Goal: Transaction & Acquisition: Book appointment/travel/reservation

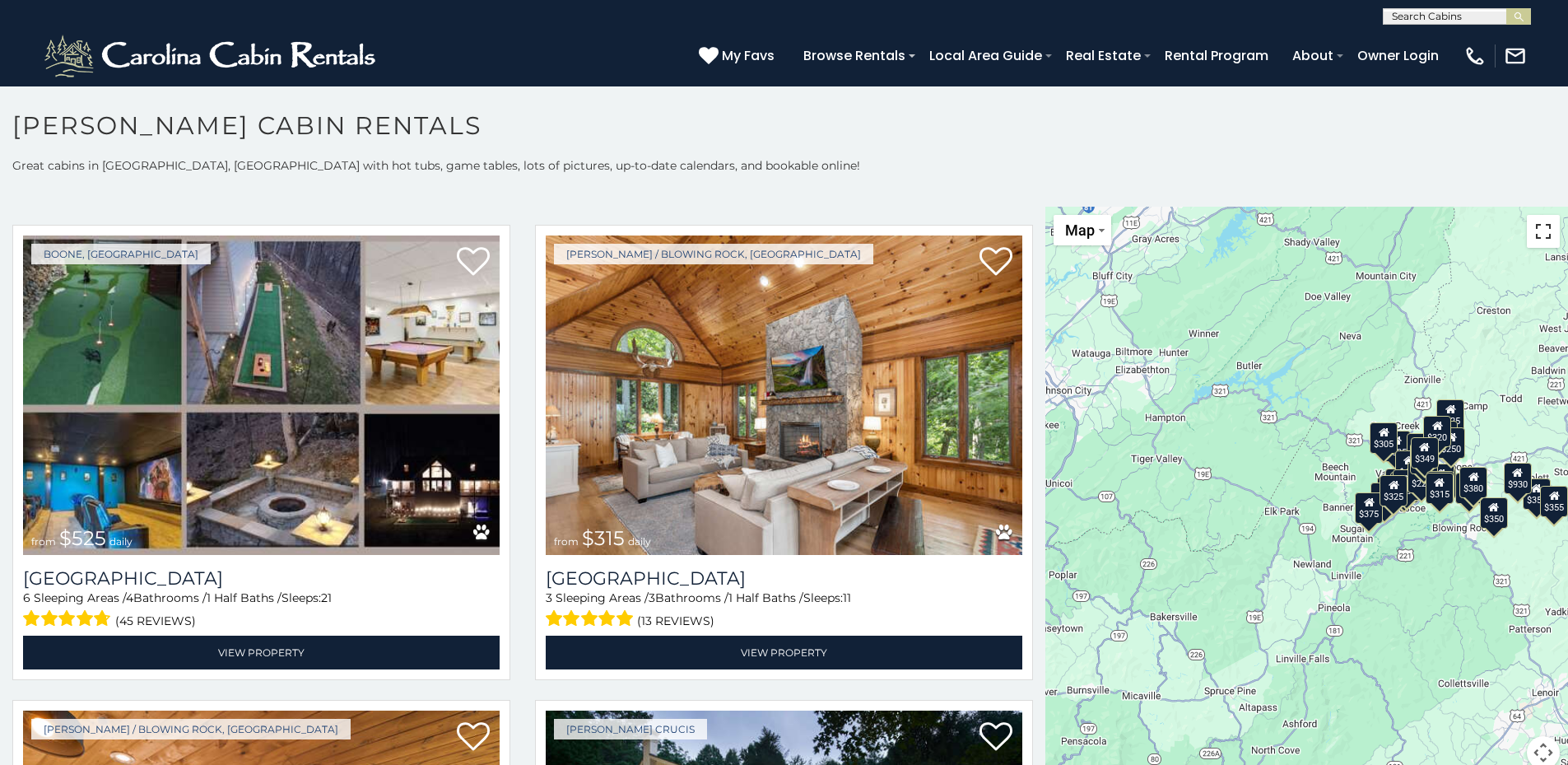
click at [1537, 231] on button "Toggle fullscreen view" at bounding box center [1542, 231] width 33 height 33
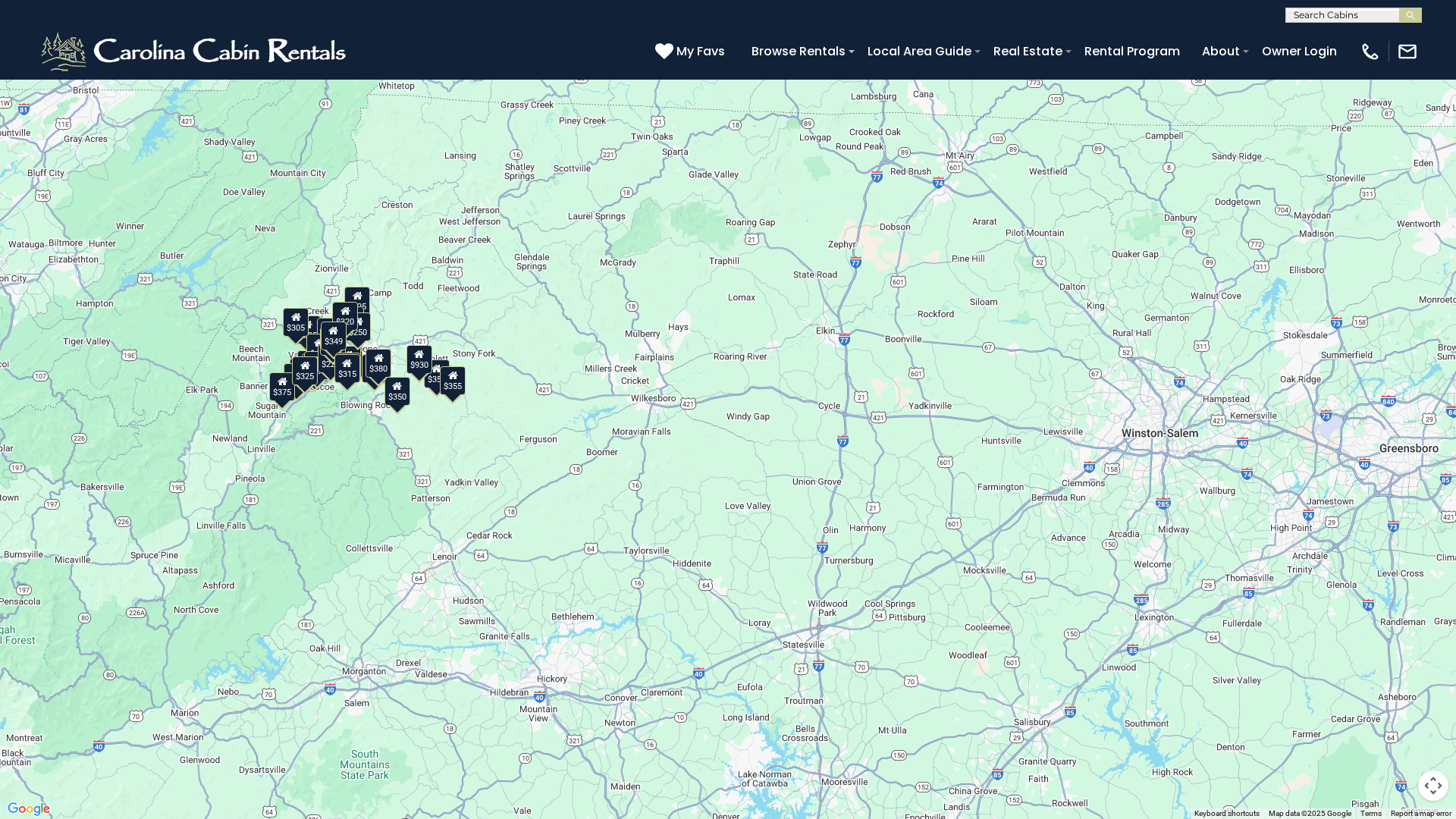
drag, startPoint x: 1293, startPoint y: 420, endPoint x: 789, endPoint y: 388, distance: 505.0
click at [789, 388] on div "$349 $480 $525 $315 $355 $635 $675 $930 $400 $451 $330 $400 $485 $460 $395 $255…" at bounding box center [728, 409] width 1456 height 819
click at [1191, 399] on div "$349 $480 $525 $315 $355 $635 $675 $930 $400 $451 $330 $400 $485 $460 $395 $255…" at bounding box center [728, 409] width 1456 height 819
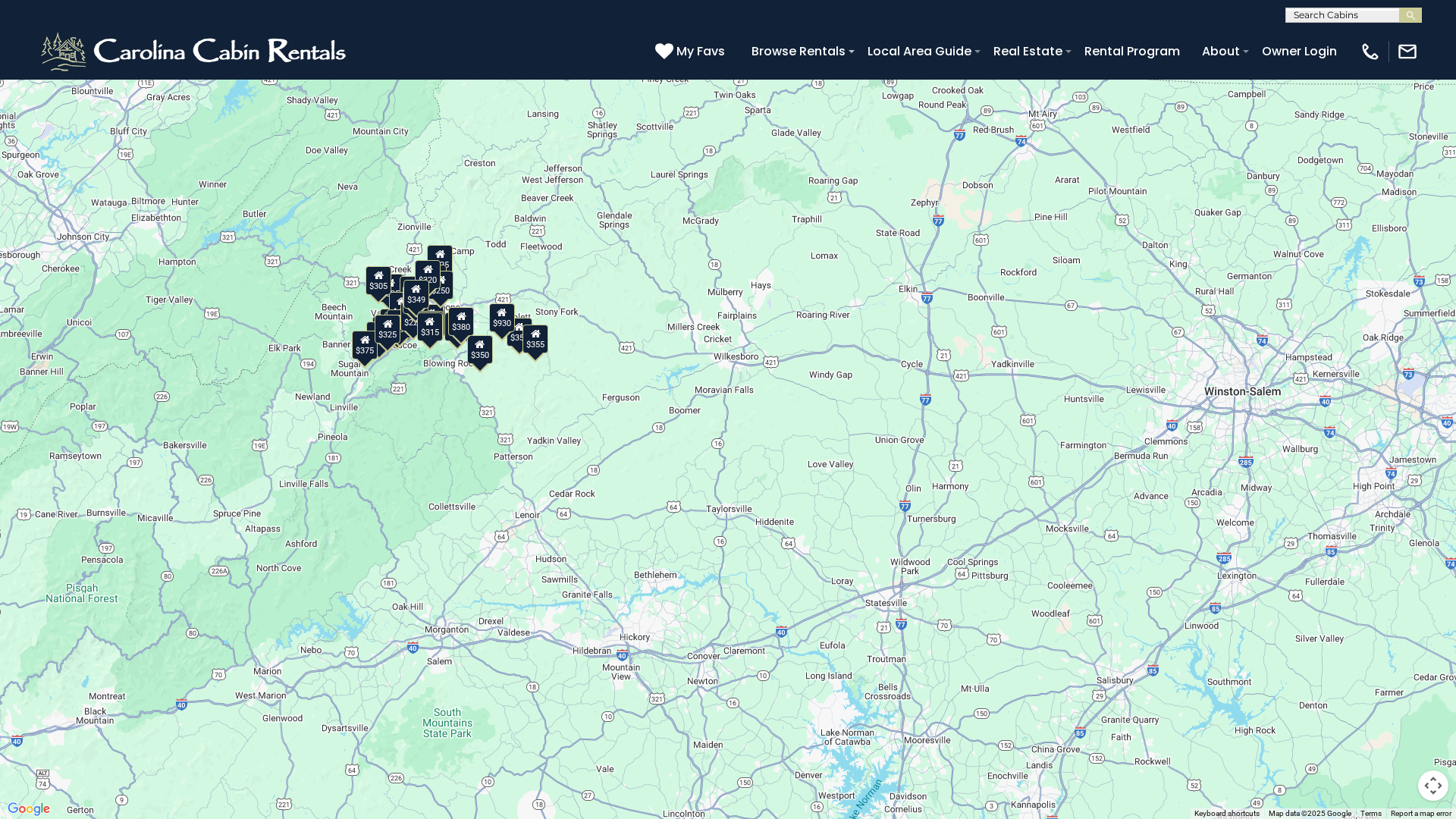
drag, startPoint x: 1145, startPoint y: 399, endPoint x: 1257, endPoint y: 357, distance: 119.6
click at [1257, 357] on div "$349 $480 $525 $315 $355 $635 $675 $930 $400 $451 $330 $400 $485 $460 $395 $255…" at bounding box center [728, 409] width 1456 height 819
click at [682, 464] on div "$349 $480 $525 $315 $355 $635 $675 $930 $400 $451 $330 $400 $485 $460 $395 $255…" at bounding box center [728, 409] width 1456 height 819
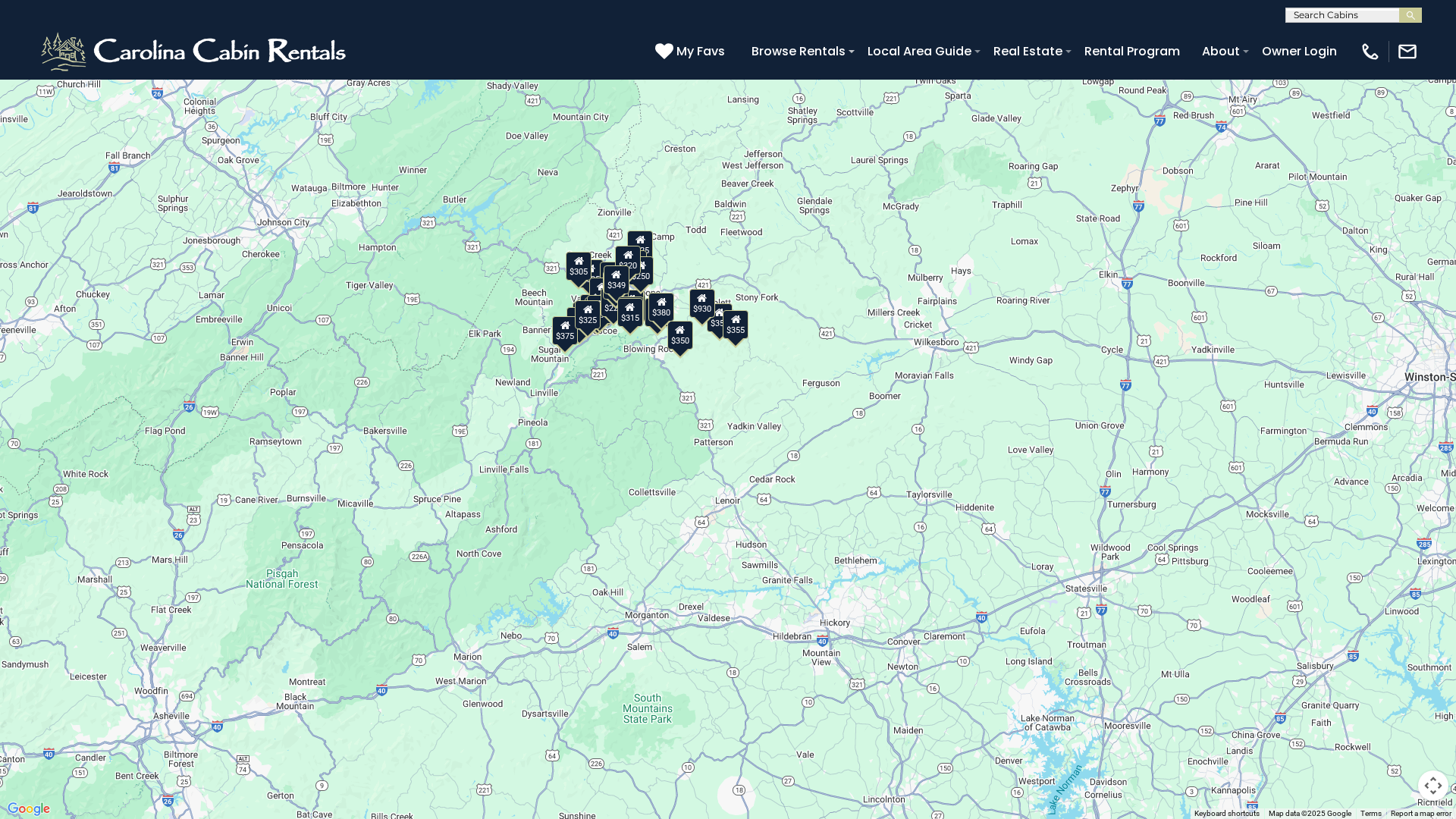
drag, startPoint x: 682, startPoint y: 464, endPoint x: 893, endPoint y: 450, distance: 211.5
click at [893, 450] on div "$349 $480 $525 $315 $355 $635 $675 $930 $400 $451 $330 $400 $485 $460 $395 $255…" at bounding box center [728, 409] width 1456 height 819
click at [820, 344] on div "$349 $480 $525 $315 $355 $635 $675 $930 $400 $451 $330 $400 $485 $460 $395 $255…" at bounding box center [728, 409] width 1456 height 819
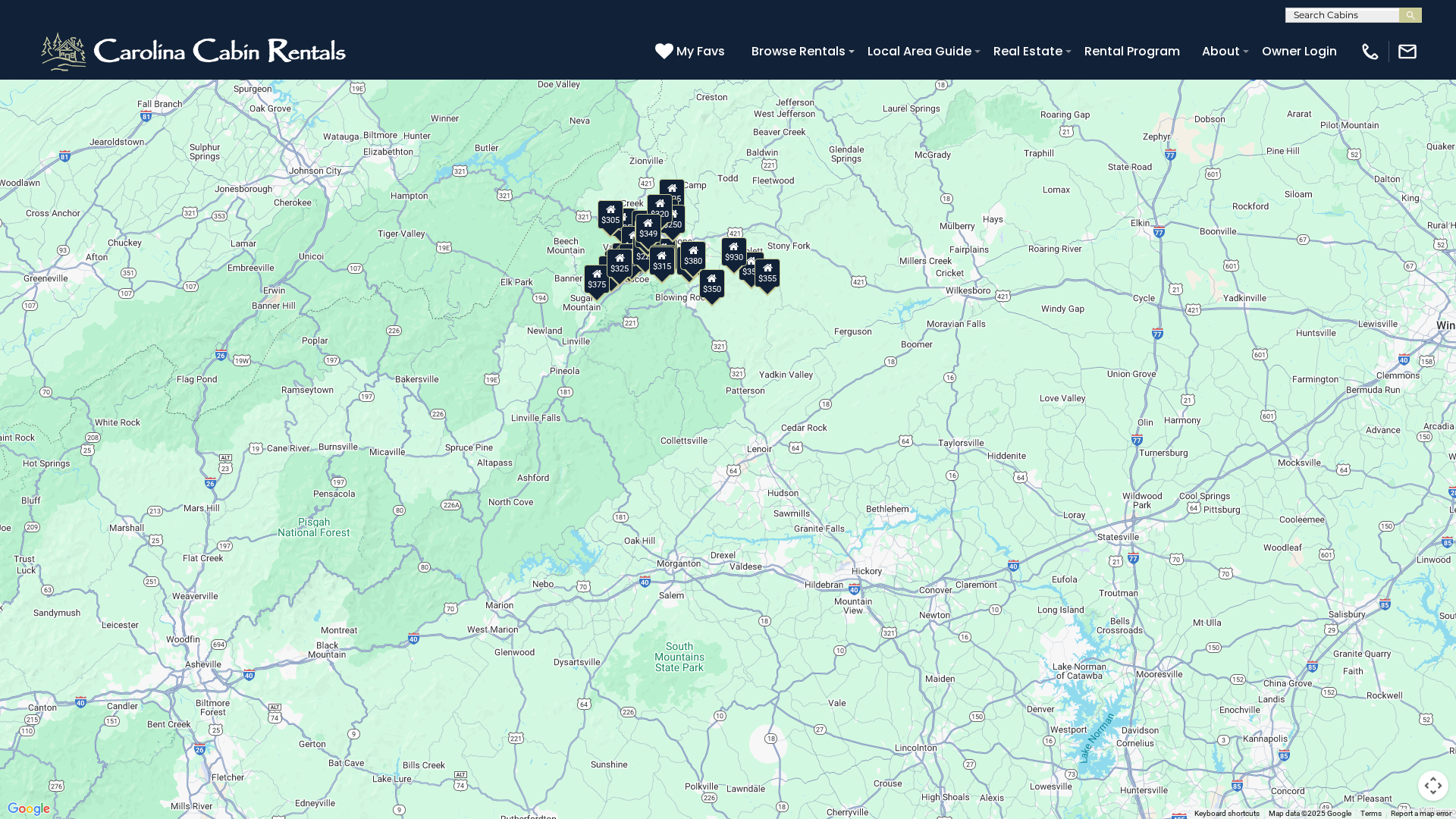
drag, startPoint x: 929, startPoint y: 492, endPoint x: 1015, endPoint y: 252, distance: 254.9
click at [1010, 263] on div "$349 $480 $525 $315 $355 $635 $675 $930 $400 $451 $330 $400 $485 $460 $395 $255…" at bounding box center [728, 409] width 1456 height 819
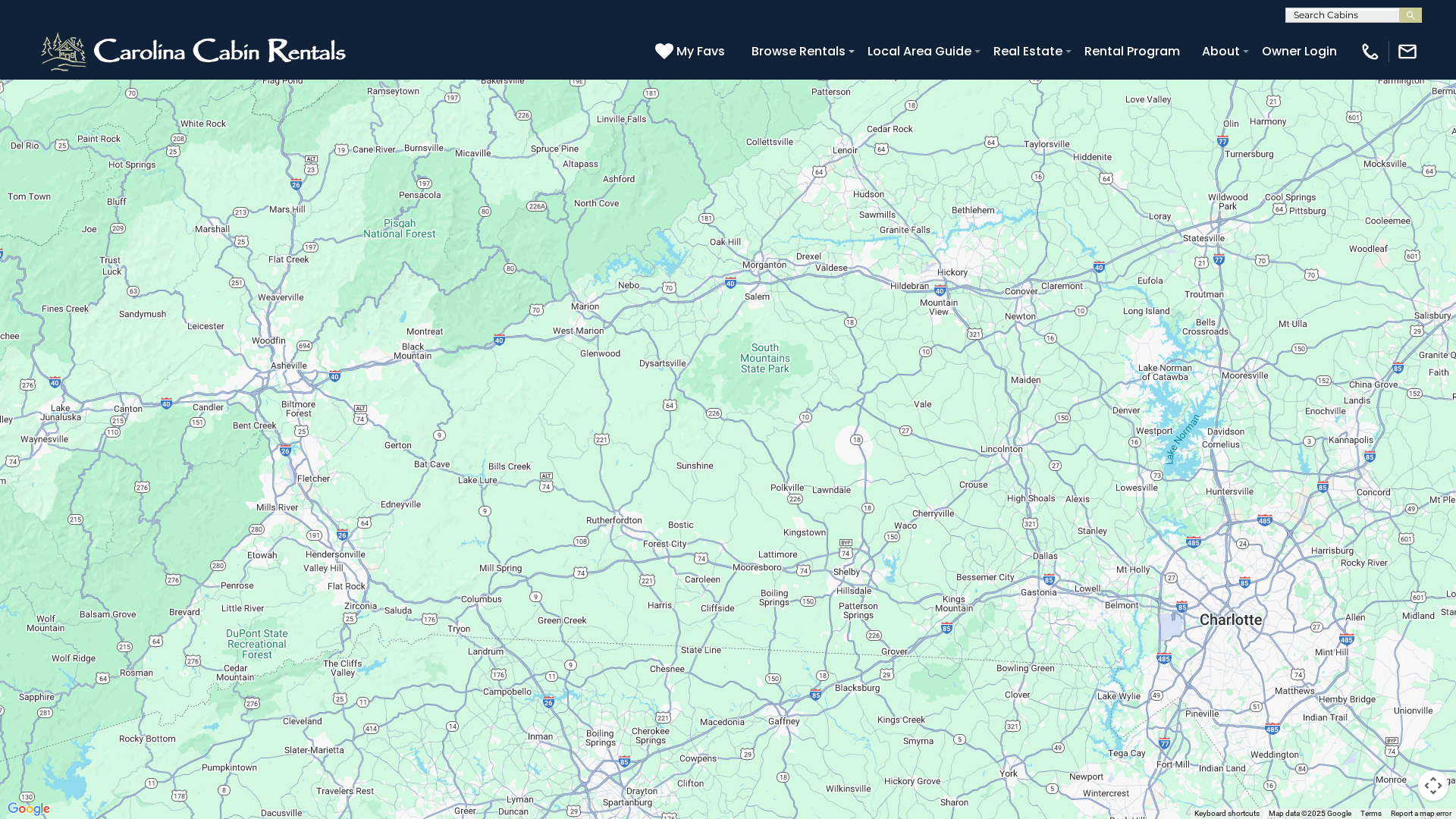
click at [1113, 373] on div "$349 $480 $525 $315 $355 $635 $675 $930 $400 $451 $330 $400 $485 $460 $395 $255…" at bounding box center [728, 409] width 1456 height 819
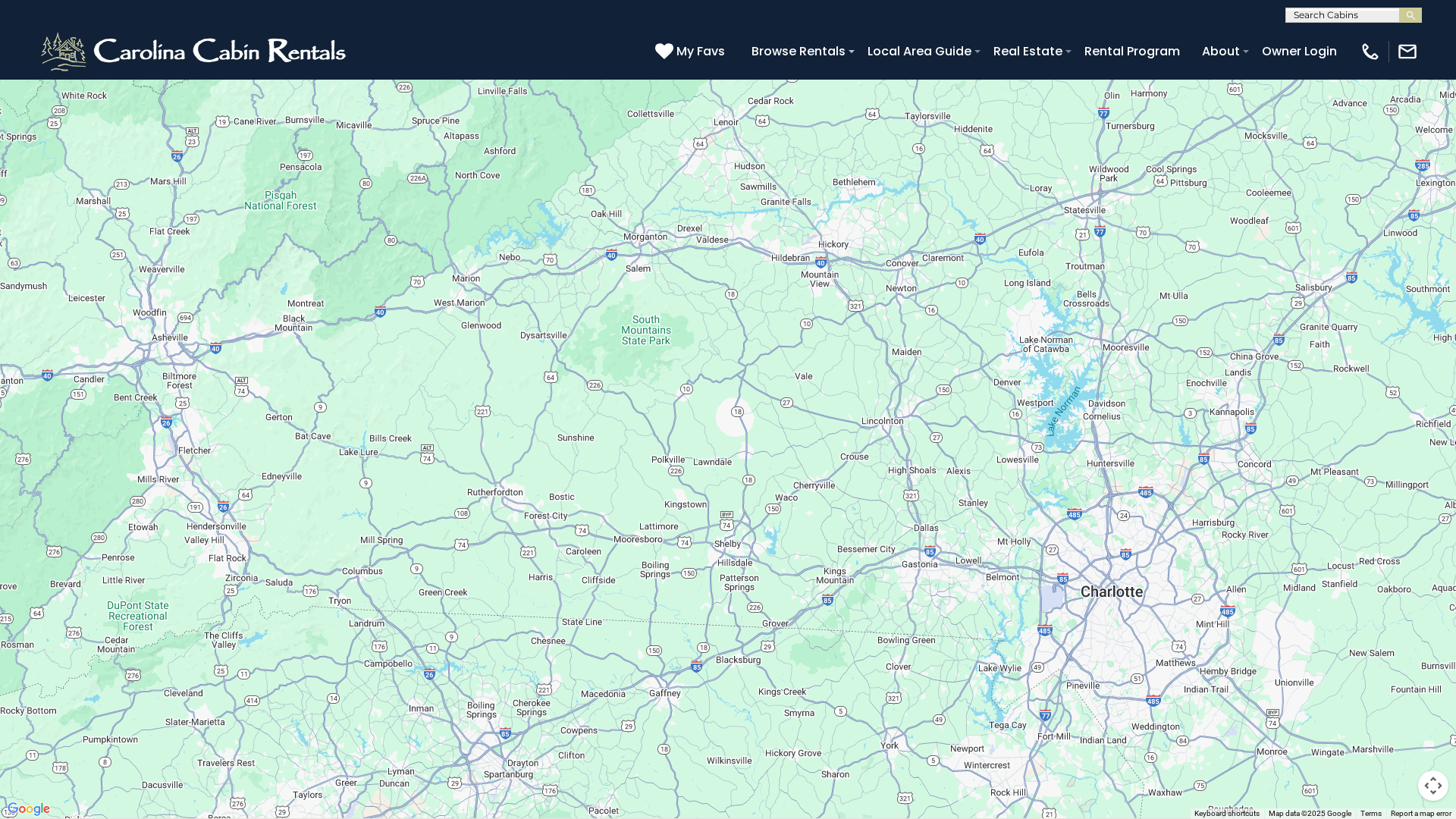
drag, startPoint x: 1113, startPoint y: 373, endPoint x: 990, endPoint y: 345, distance: 126.1
click at [990, 345] on div "$349 $480 $525 $315 $355 $635 $675 $930 $400 $451 $330 $400 $485 $460 $395 $255…" at bounding box center [728, 409] width 1456 height 819
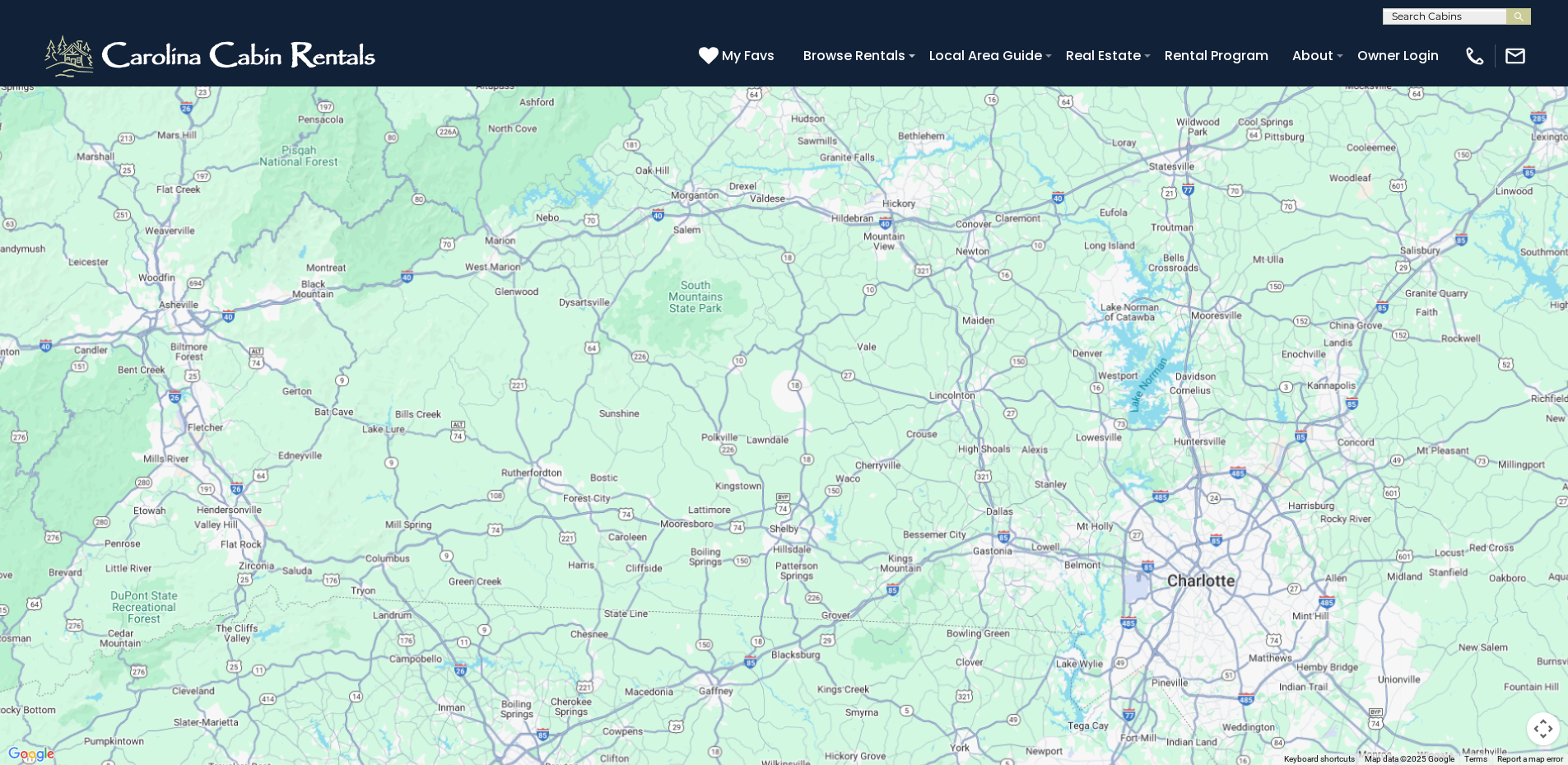
scroll to position [1893, 0]
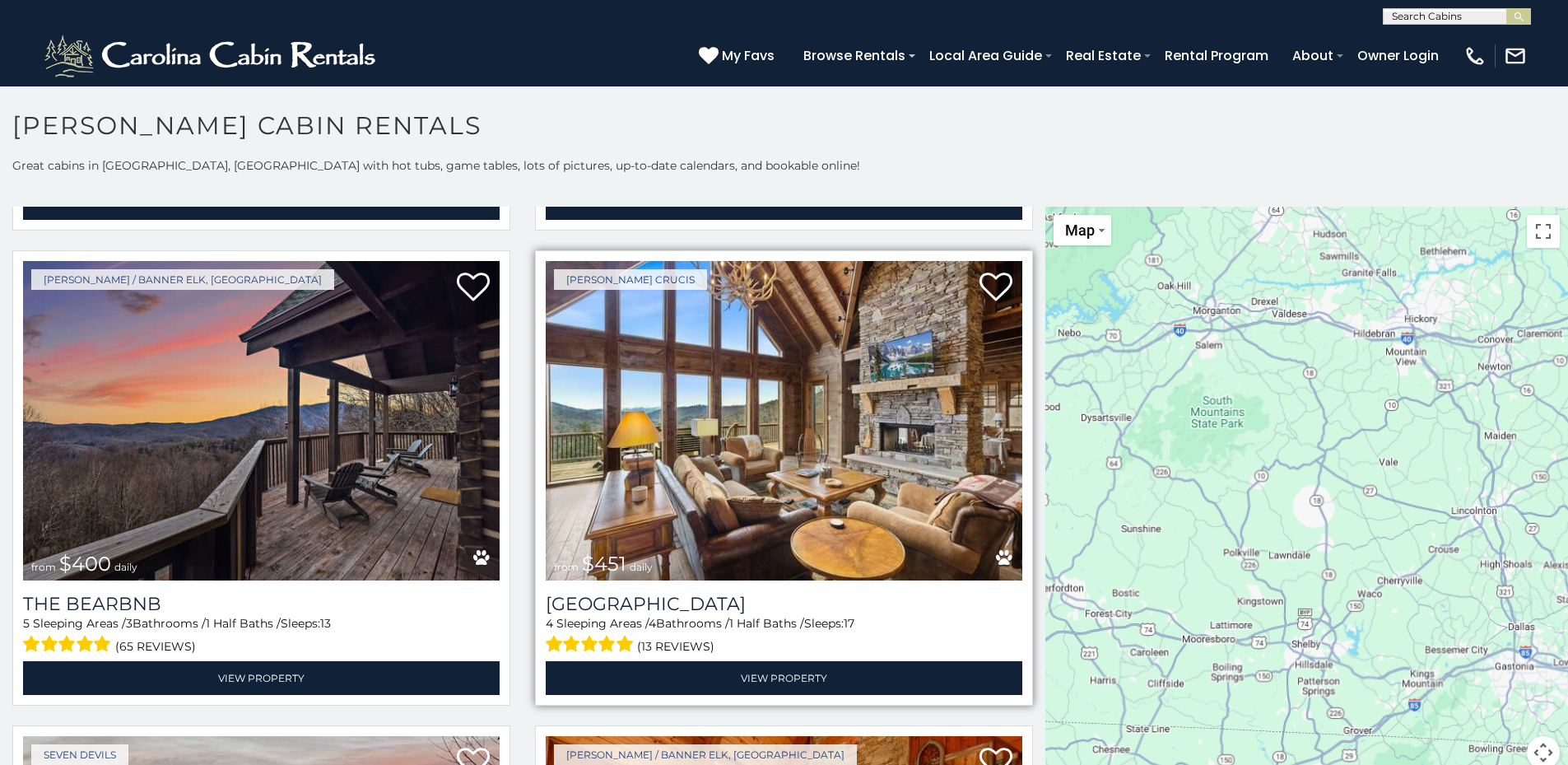
click at [837, 365] on img at bounding box center [784, 421] width 477 height 320
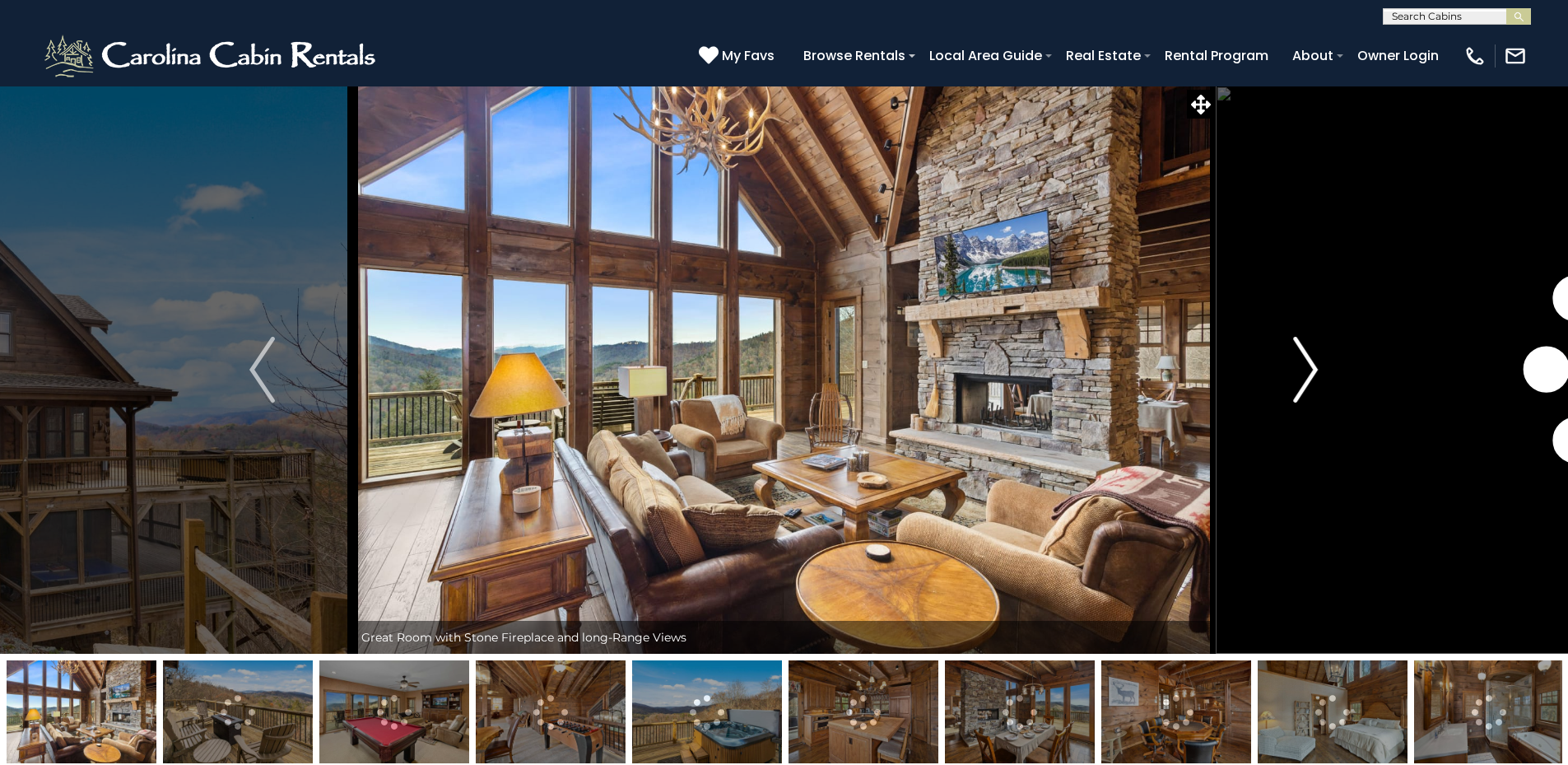
click at [1305, 350] on img "Next" at bounding box center [1305, 369] width 25 height 66
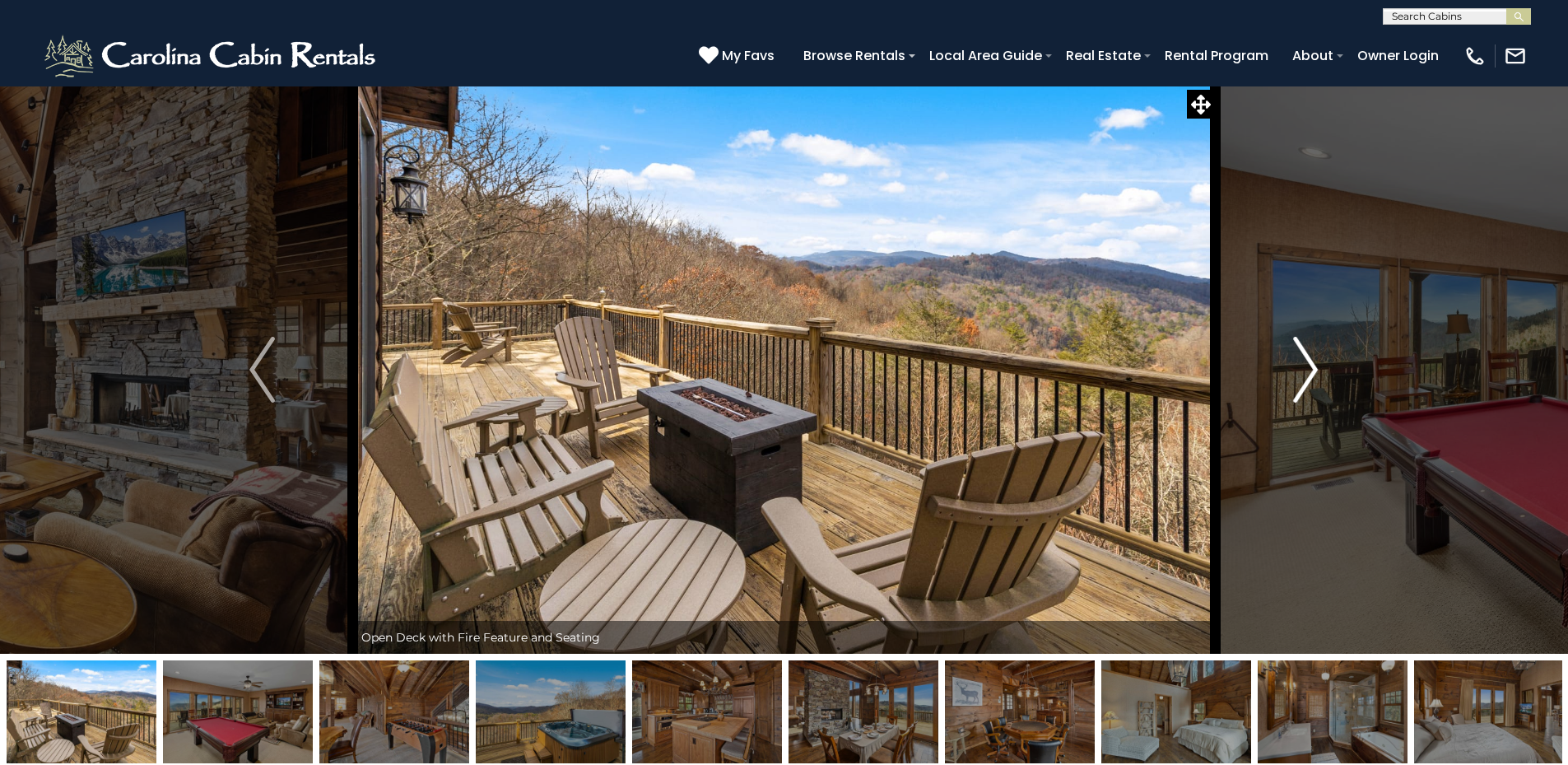
click at [1305, 350] on img "Next" at bounding box center [1305, 369] width 25 height 66
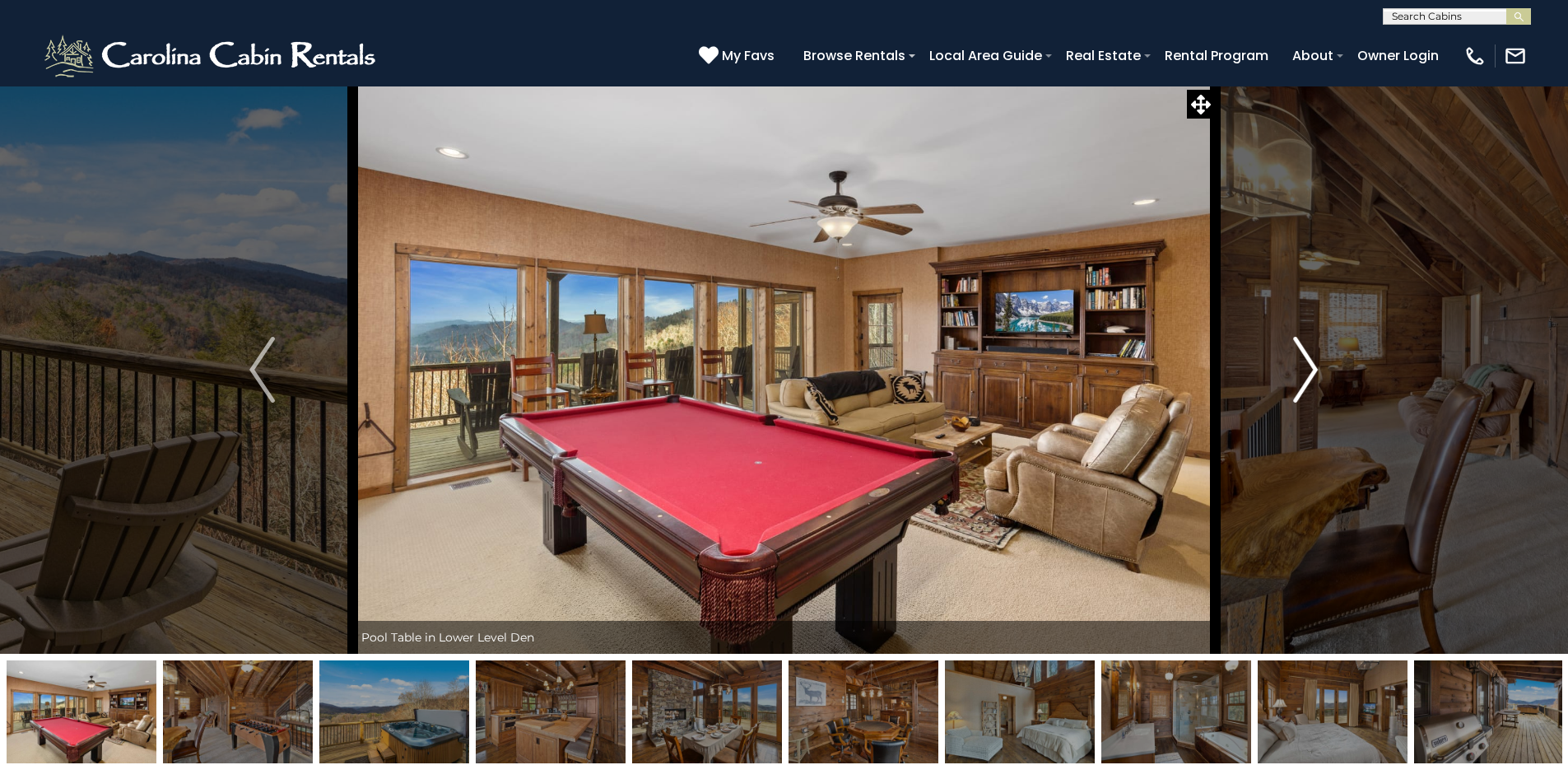
click at [1305, 350] on img "Next" at bounding box center [1305, 369] width 25 height 66
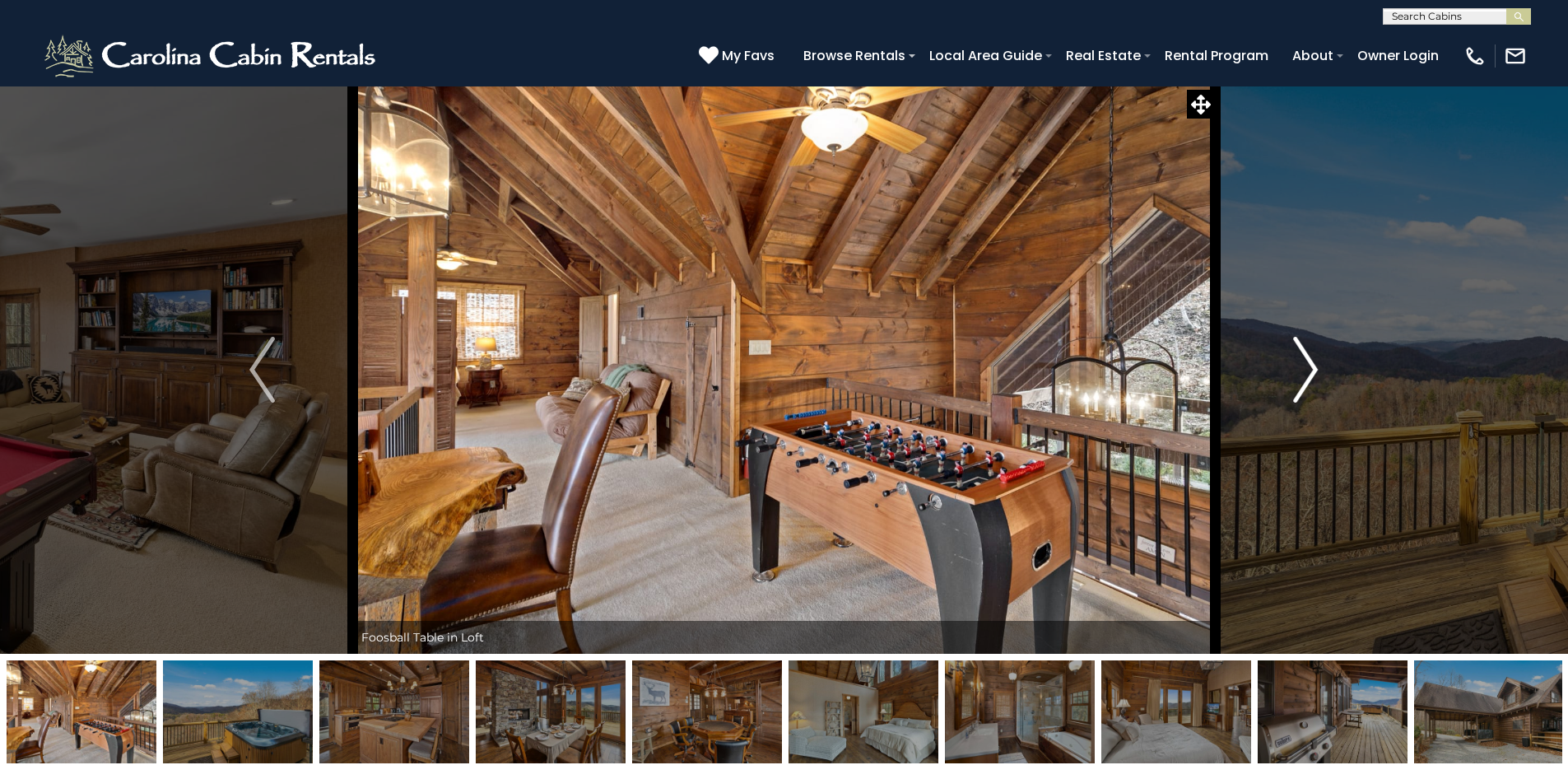
click at [1305, 350] on img "Next" at bounding box center [1305, 369] width 25 height 66
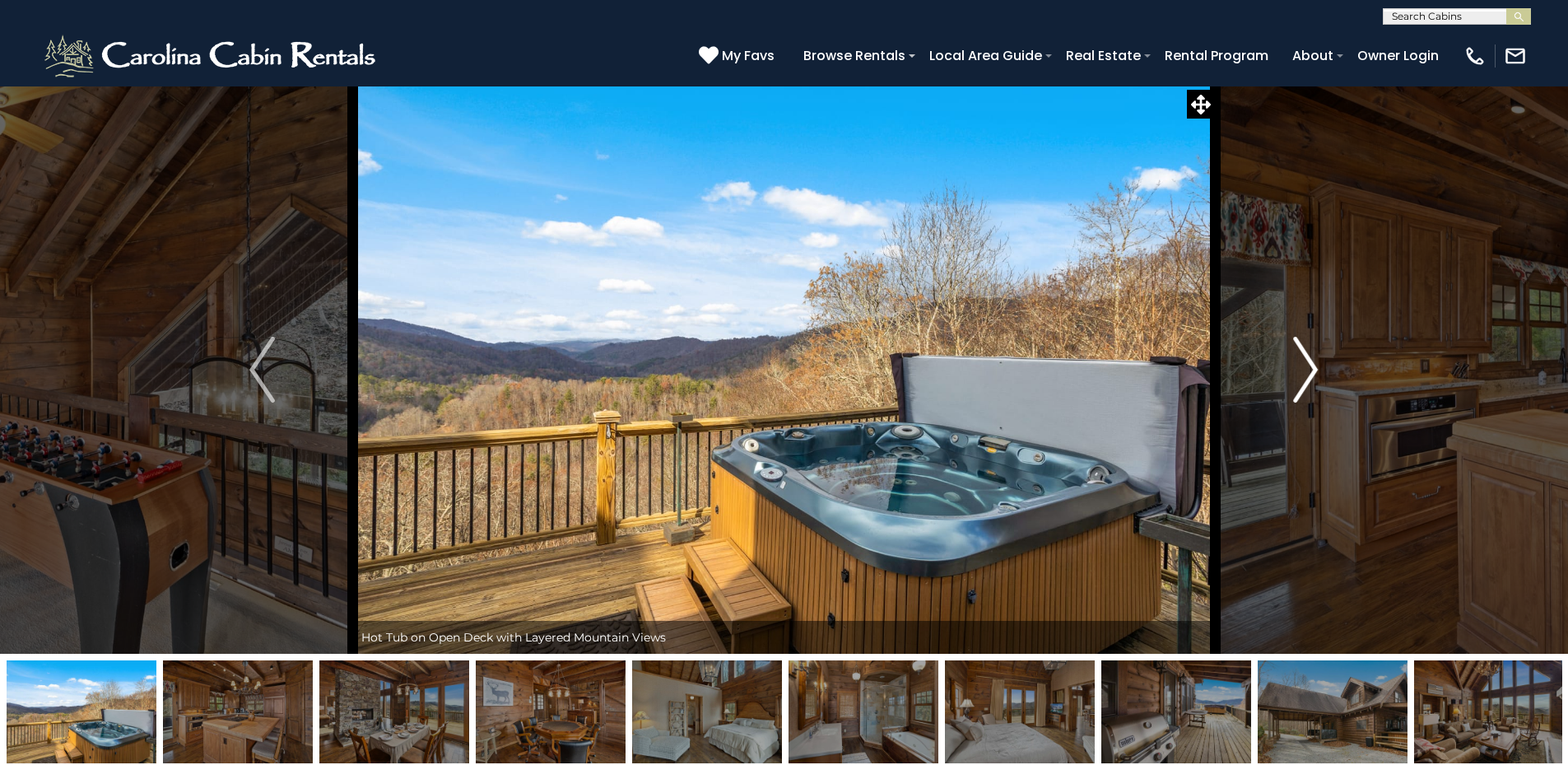
click at [1305, 350] on img "Next" at bounding box center [1305, 369] width 25 height 66
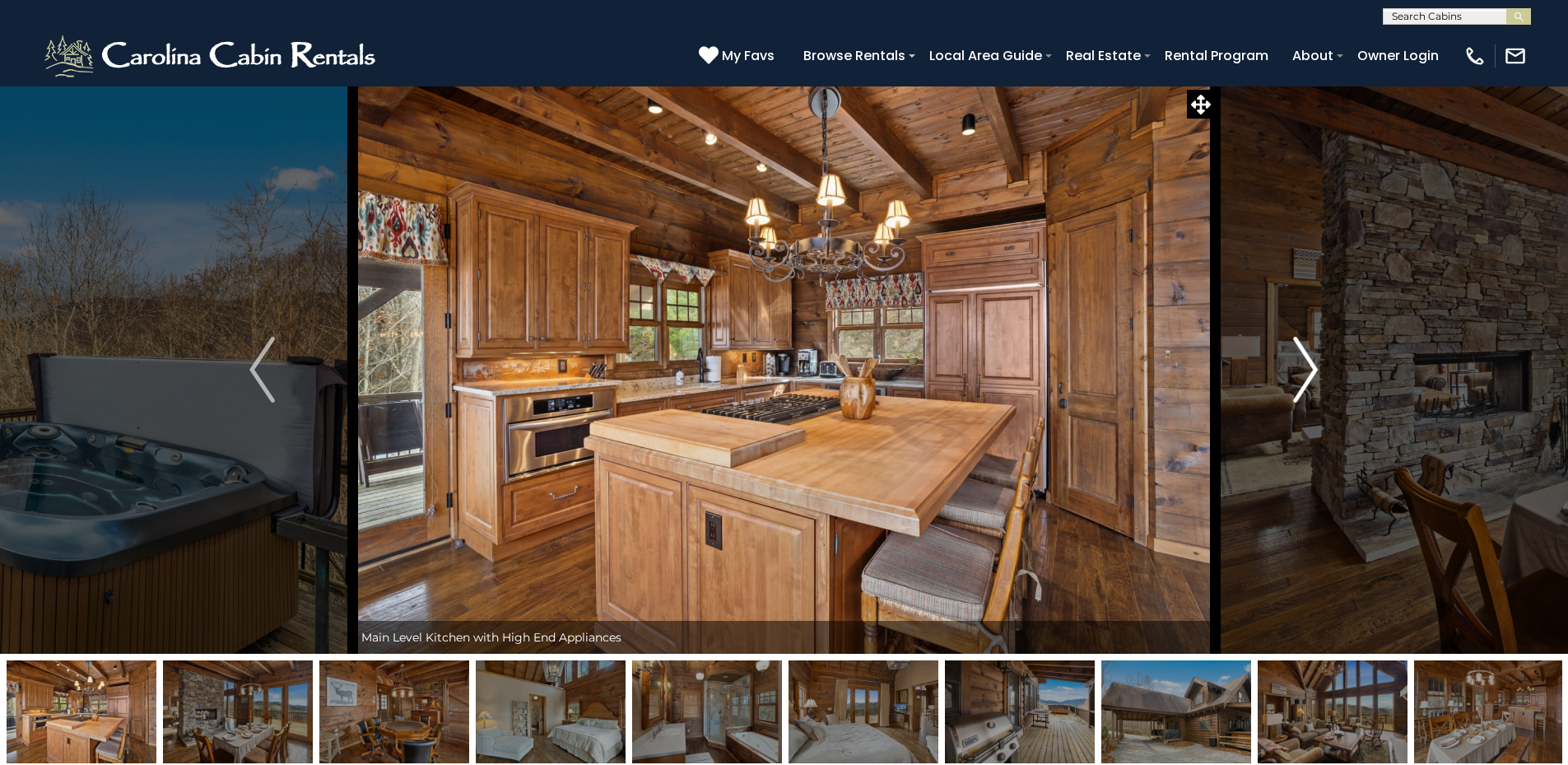
click at [1305, 350] on img "Next" at bounding box center [1305, 369] width 25 height 66
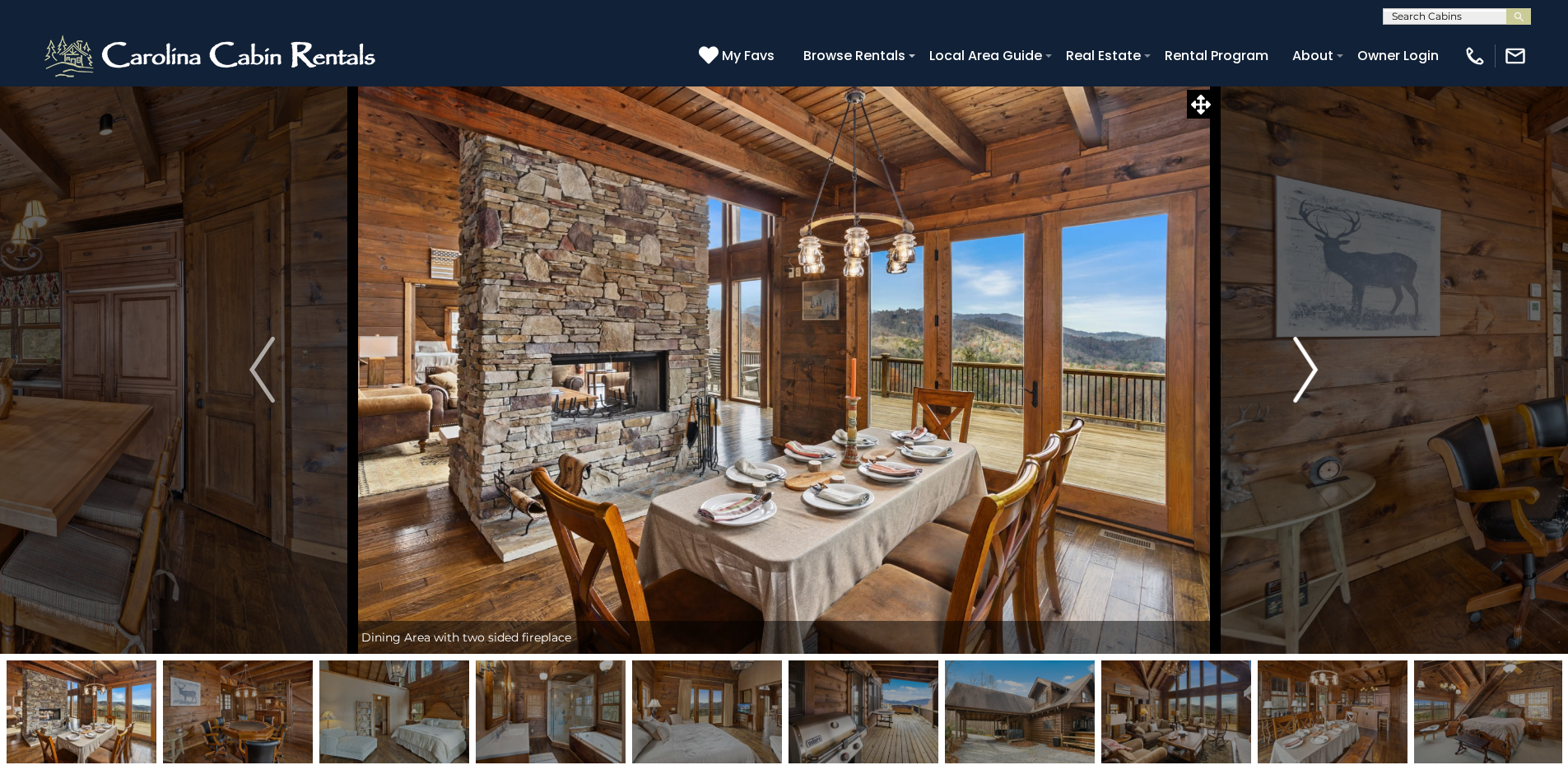
click at [1305, 350] on img "Next" at bounding box center [1305, 369] width 25 height 66
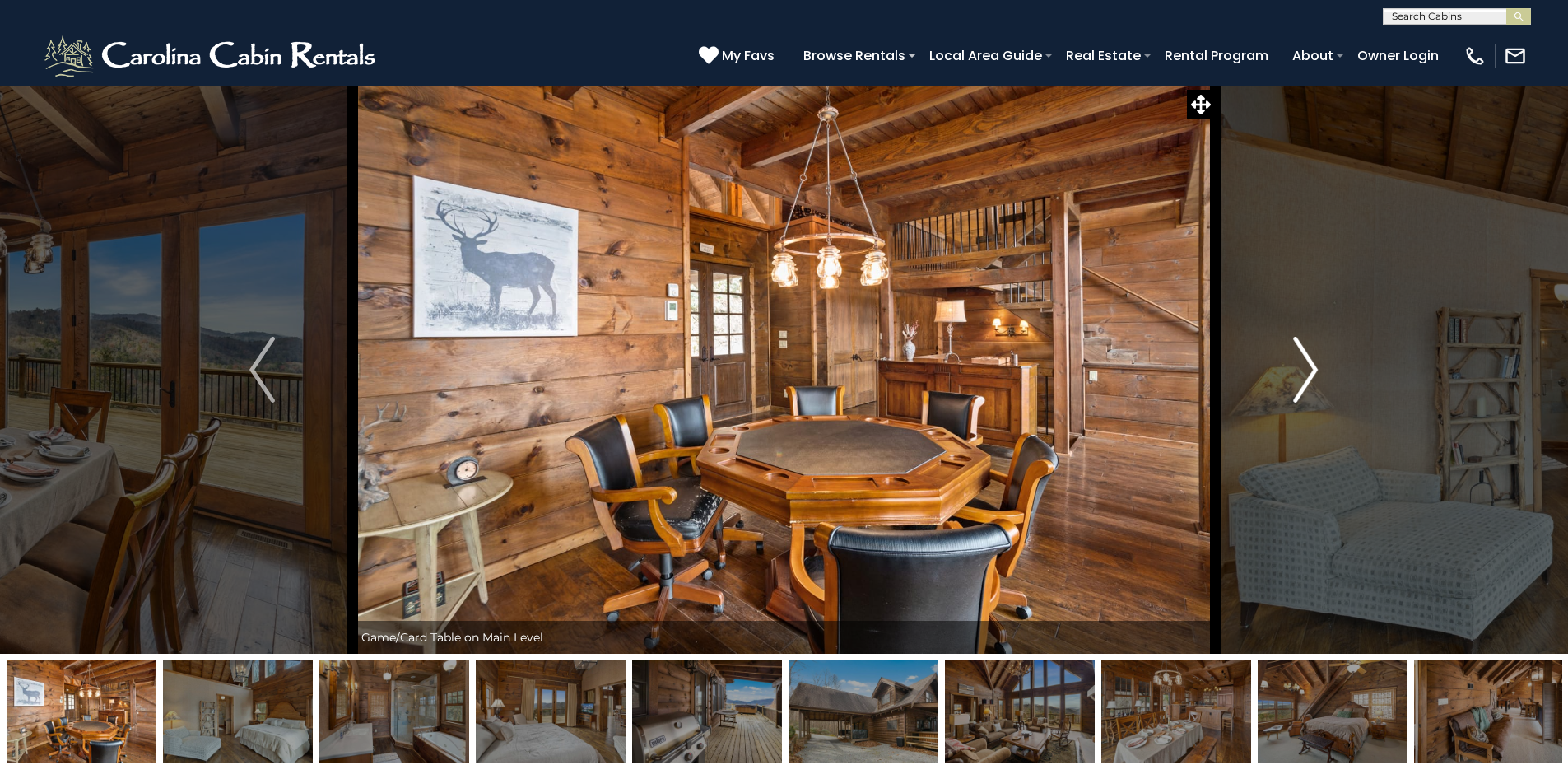
click at [1305, 350] on img "Next" at bounding box center [1305, 369] width 25 height 66
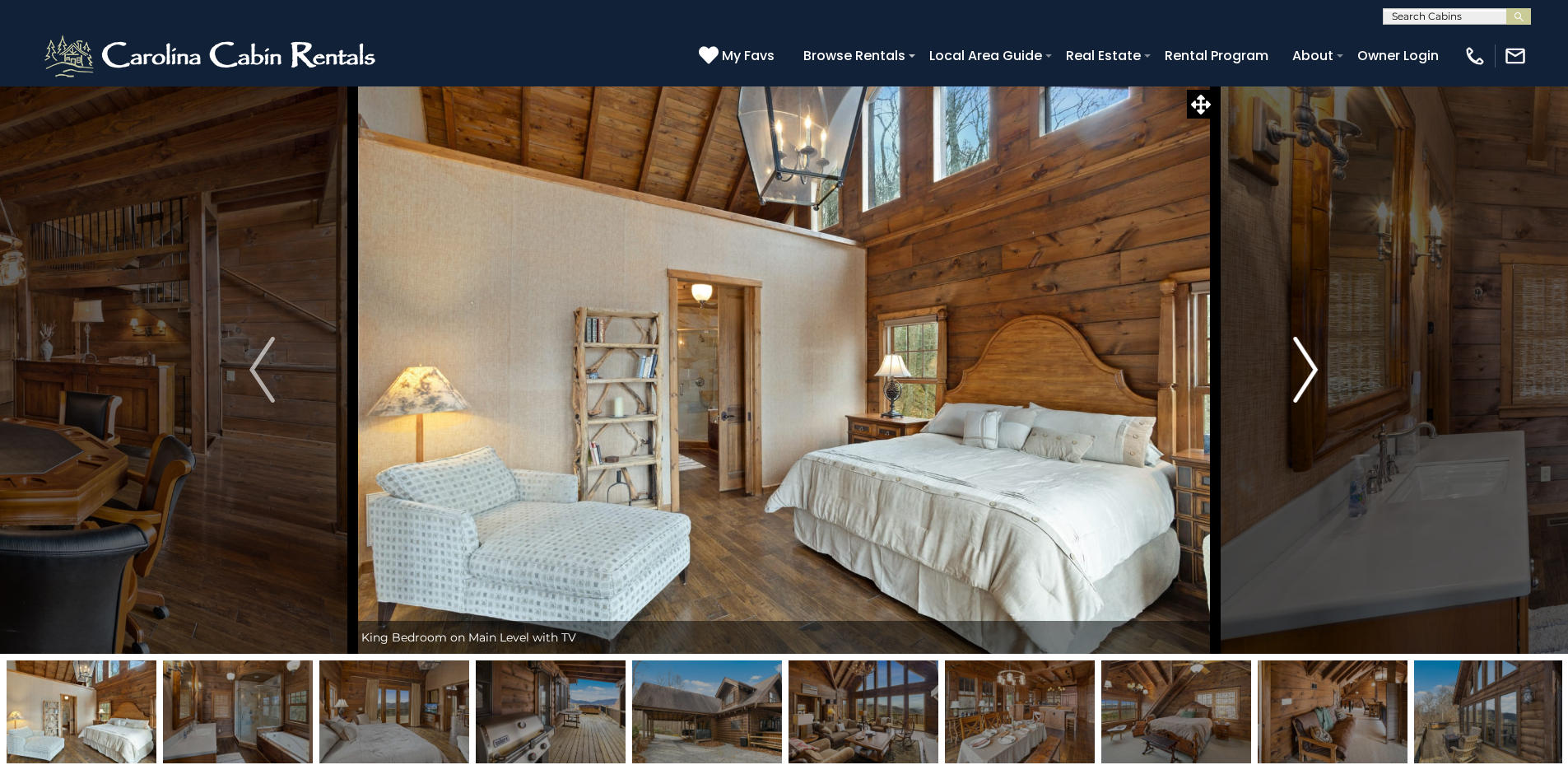
click at [1305, 350] on img "Next" at bounding box center [1305, 369] width 25 height 66
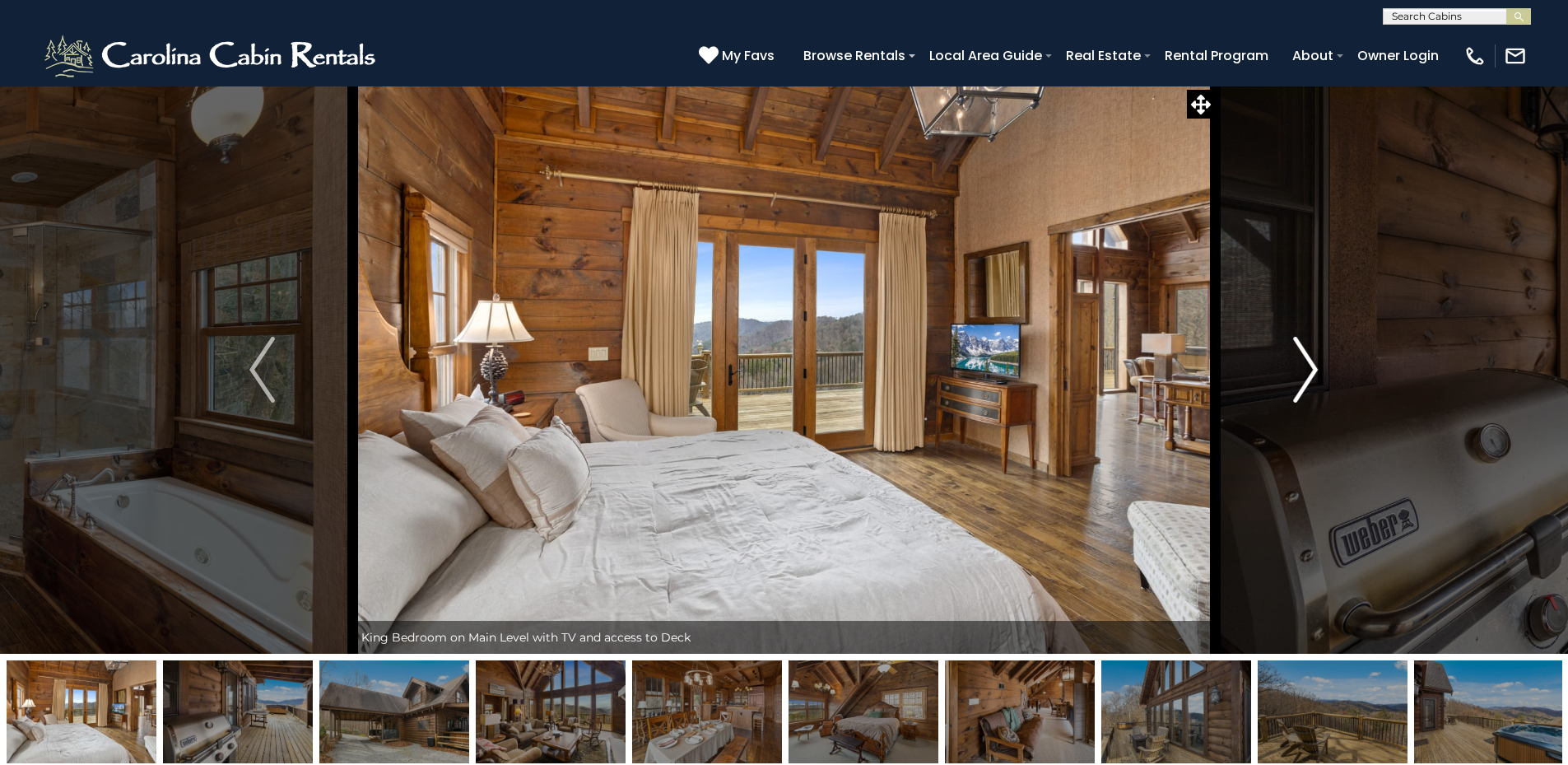
click at [1305, 350] on img "Next" at bounding box center [1305, 369] width 25 height 66
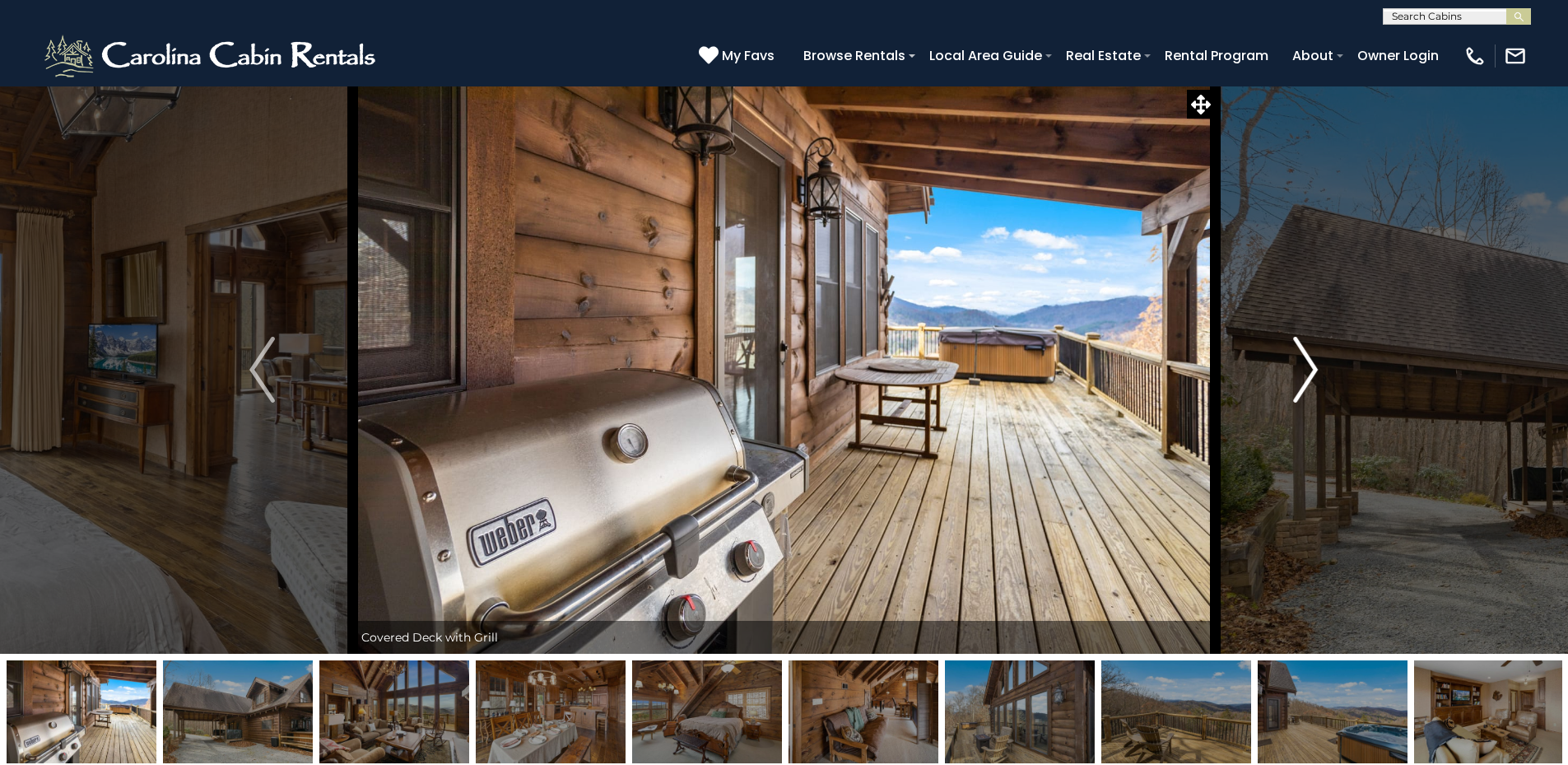
click at [1305, 350] on img "Next" at bounding box center [1305, 369] width 25 height 66
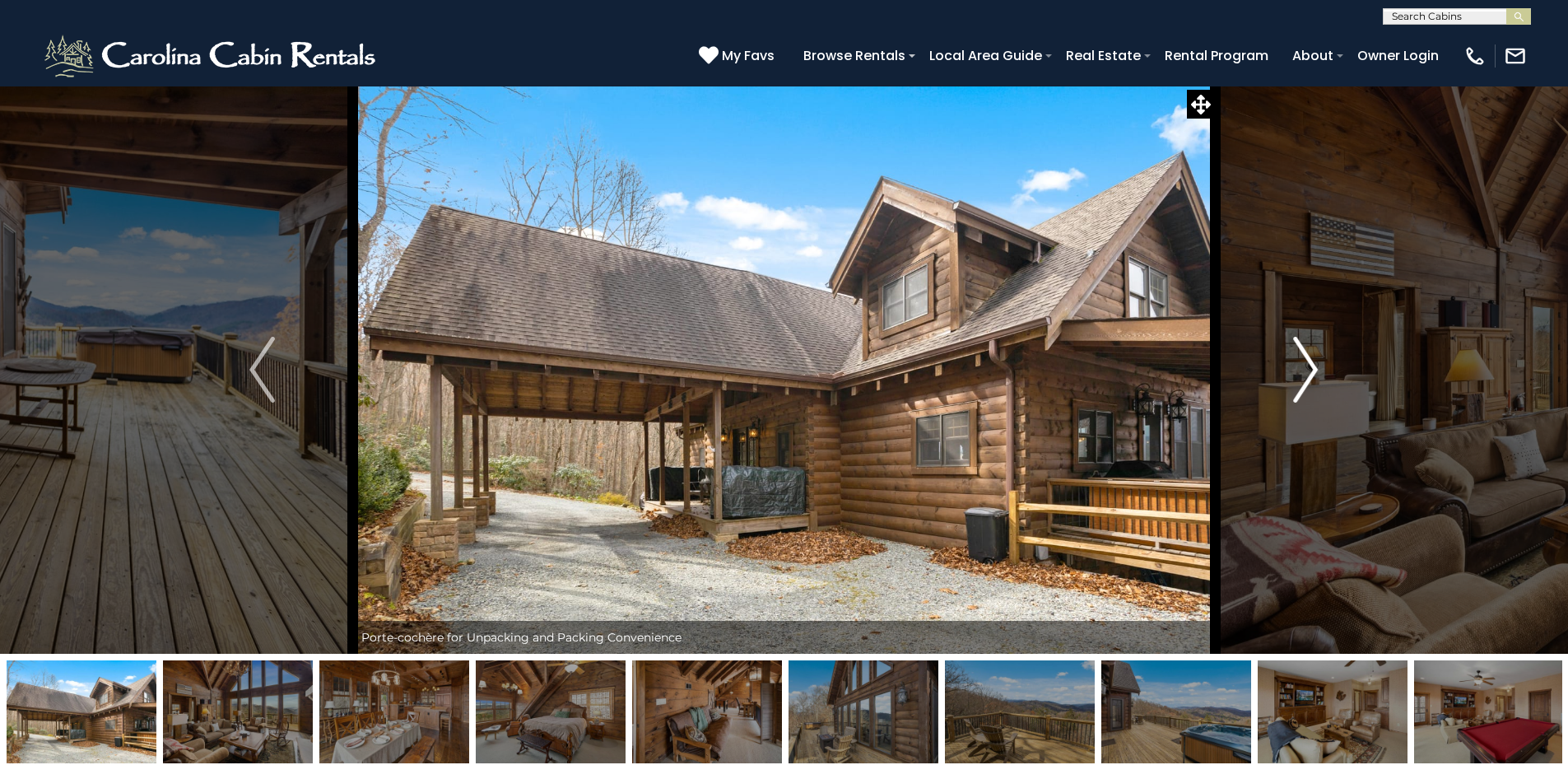
click at [1305, 350] on img "Next" at bounding box center [1305, 369] width 25 height 66
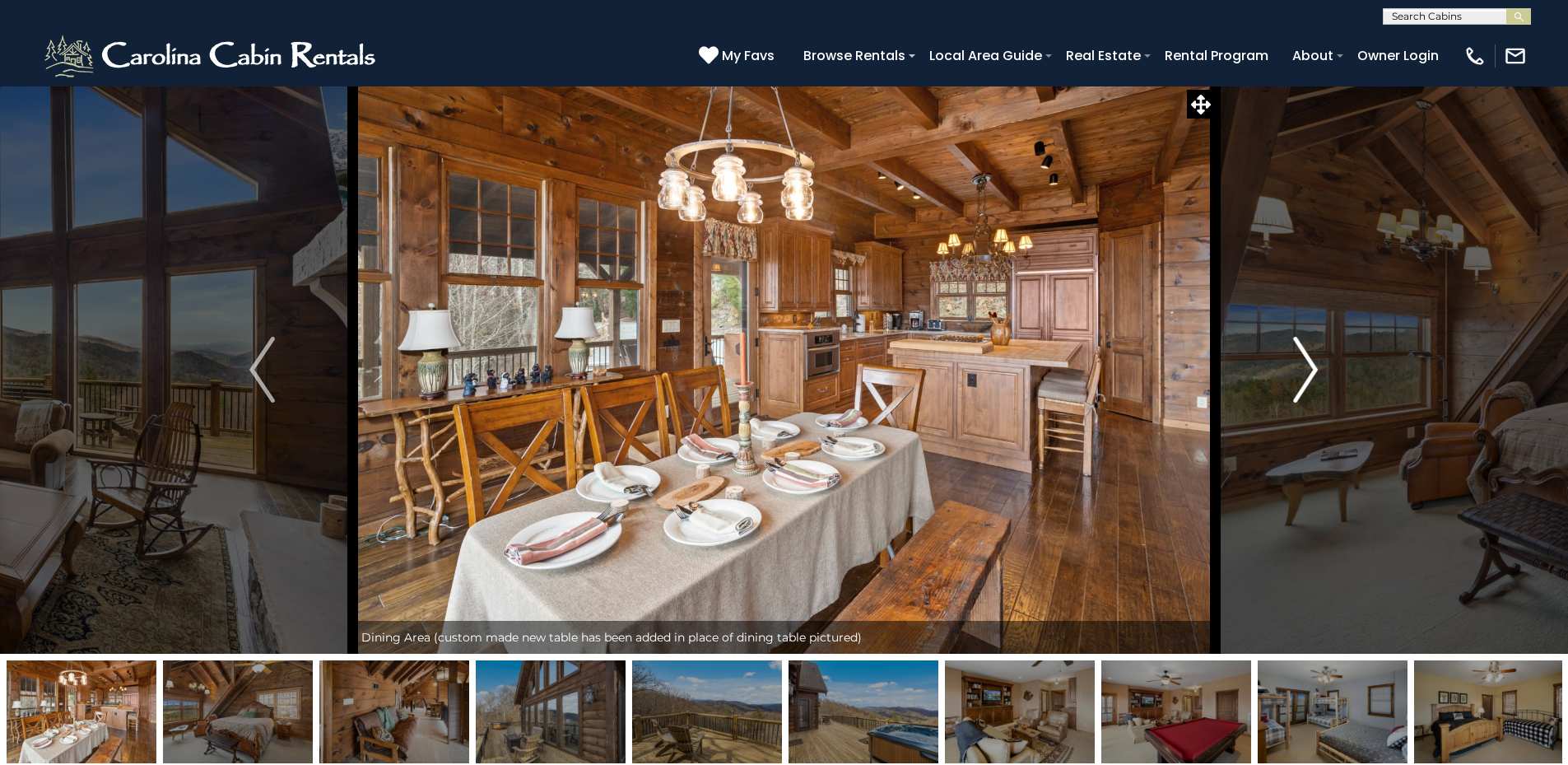
click at [1305, 350] on img "Next" at bounding box center [1305, 369] width 25 height 66
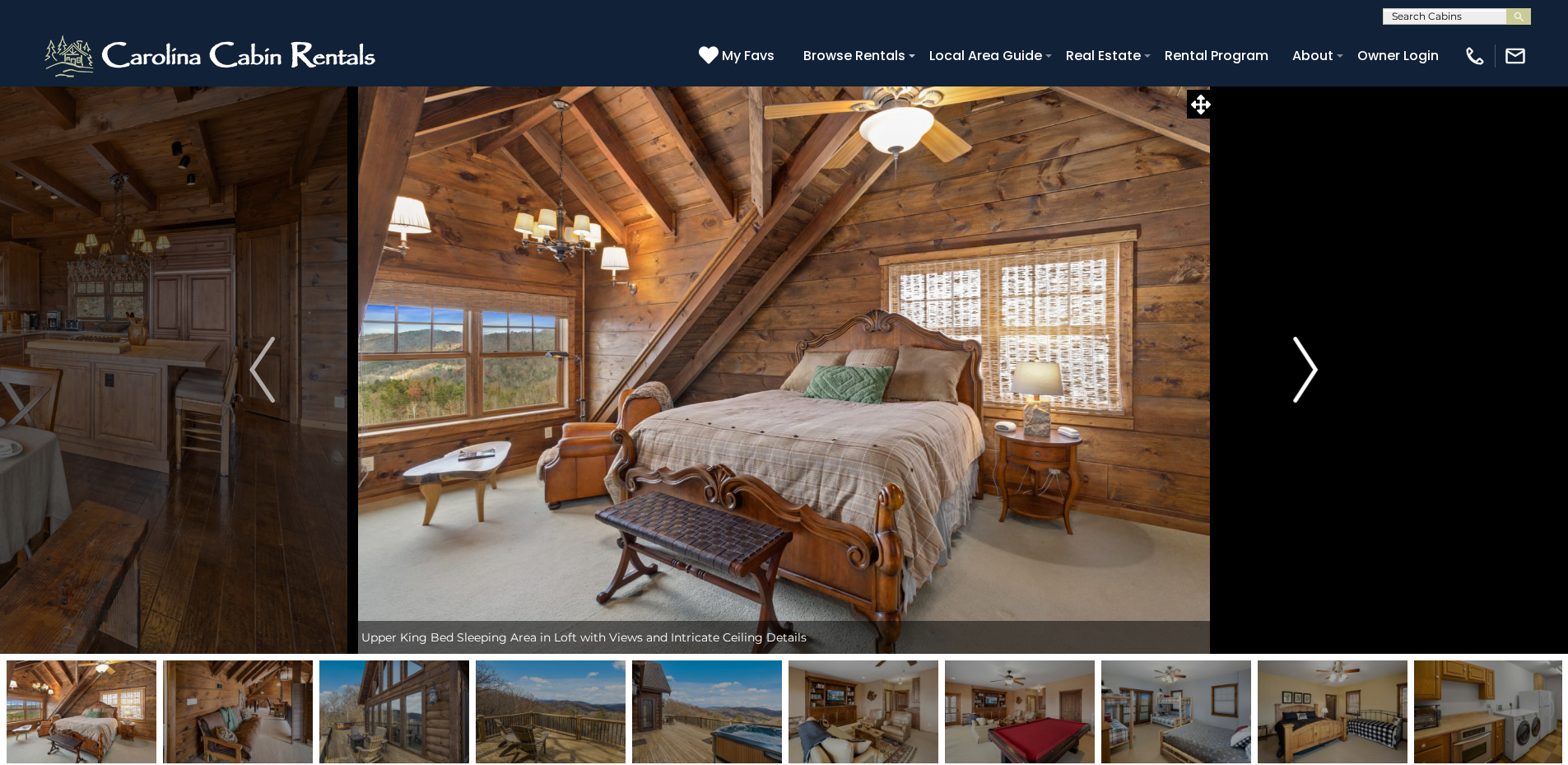
click at [1305, 350] on img "Next" at bounding box center [1305, 369] width 25 height 66
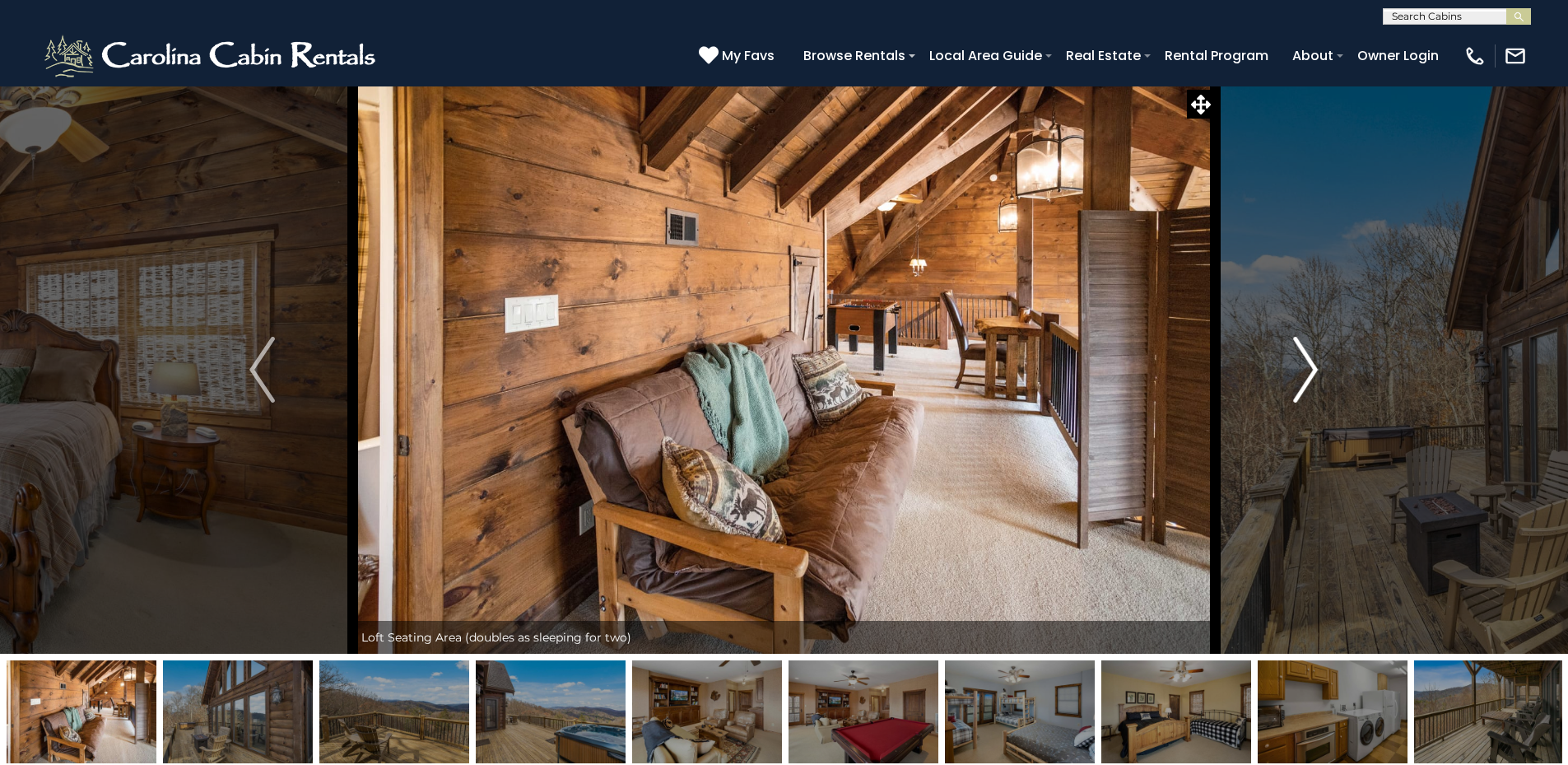
click at [1305, 350] on img "Next" at bounding box center [1305, 369] width 25 height 66
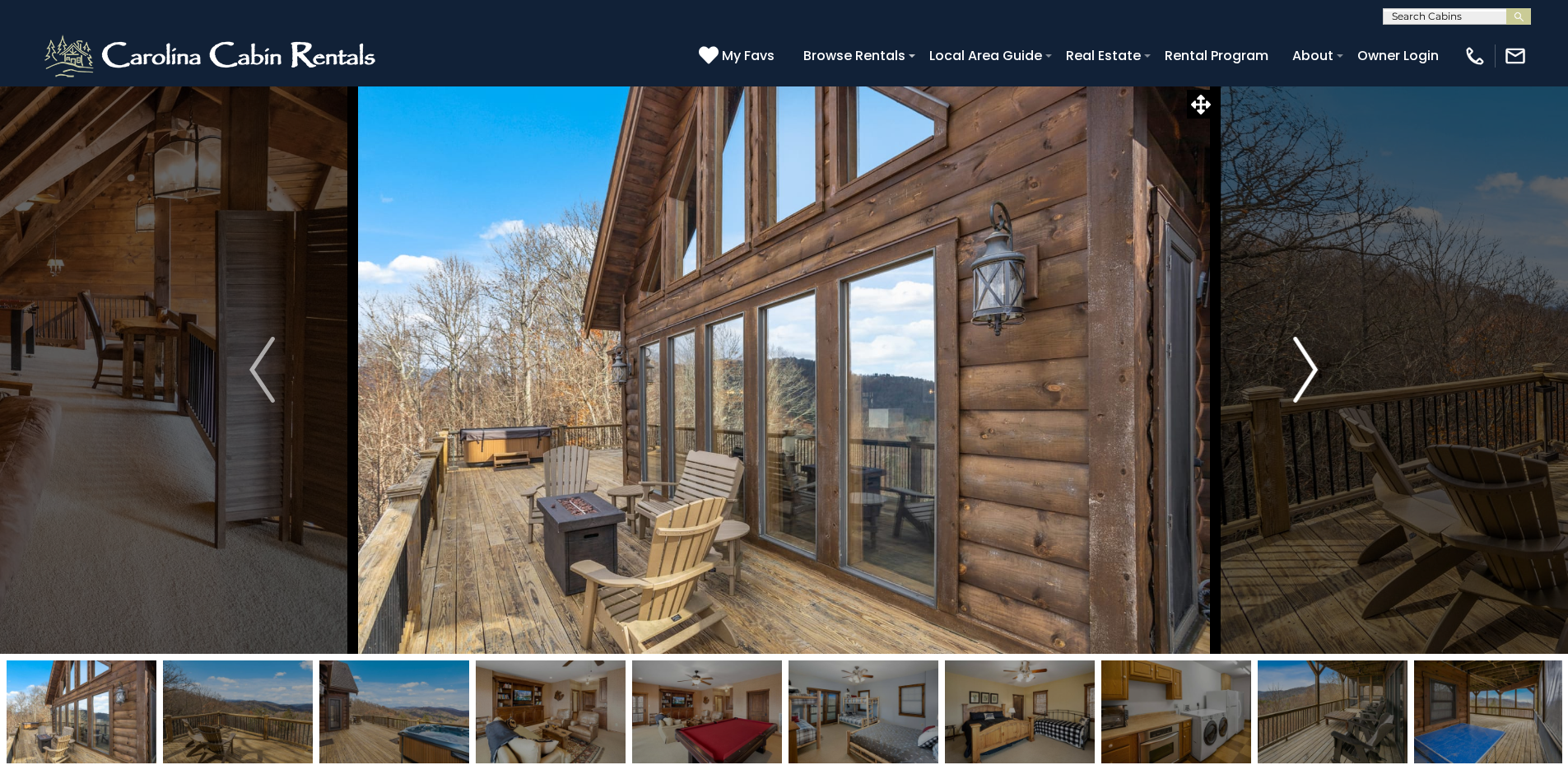
click at [1305, 350] on img "Next" at bounding box center [1305, 369] width 25 height 66
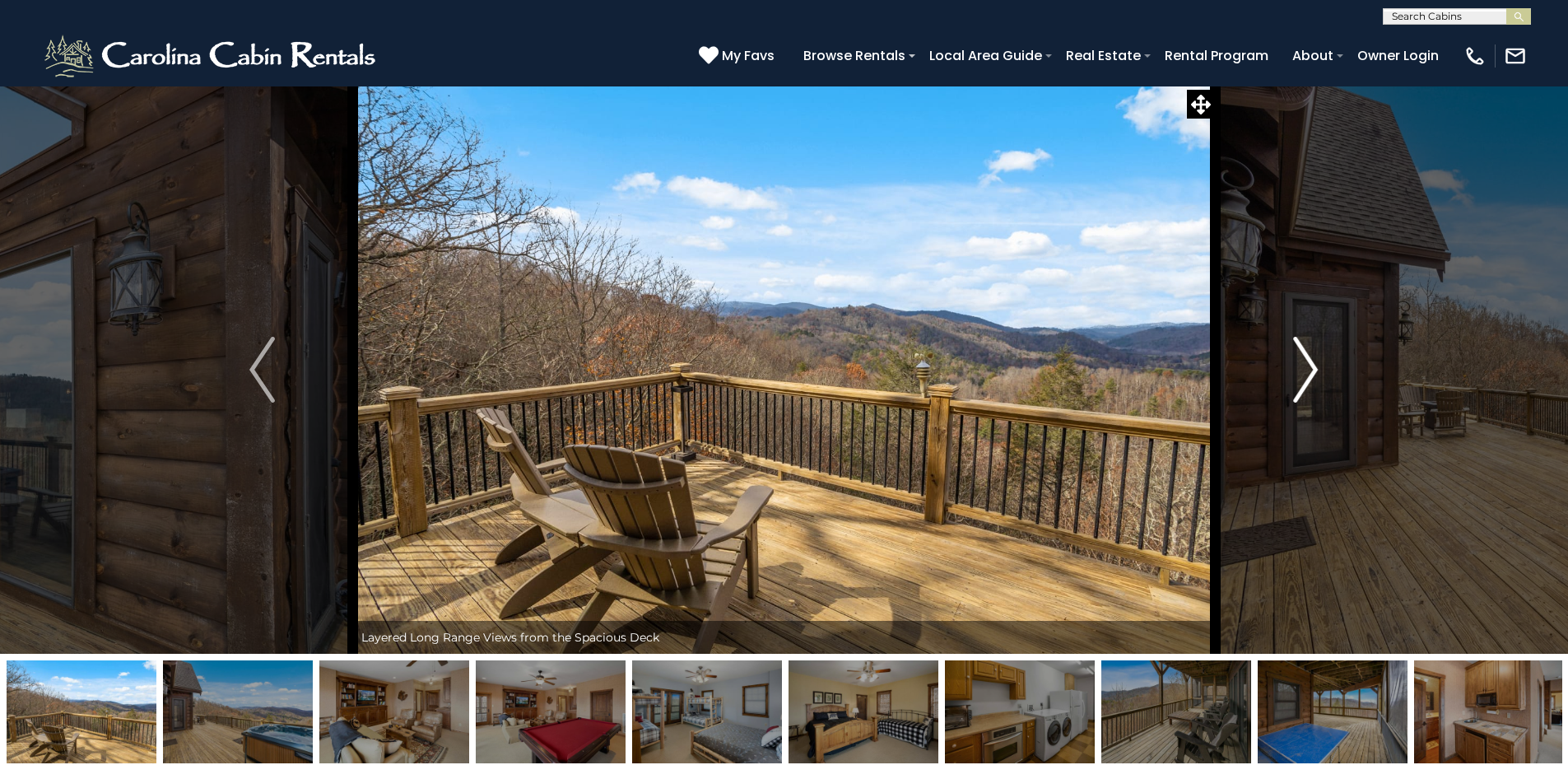
click at [1305, 350] on img "Next" at bounding box center [1305, 369] width 25 height 66
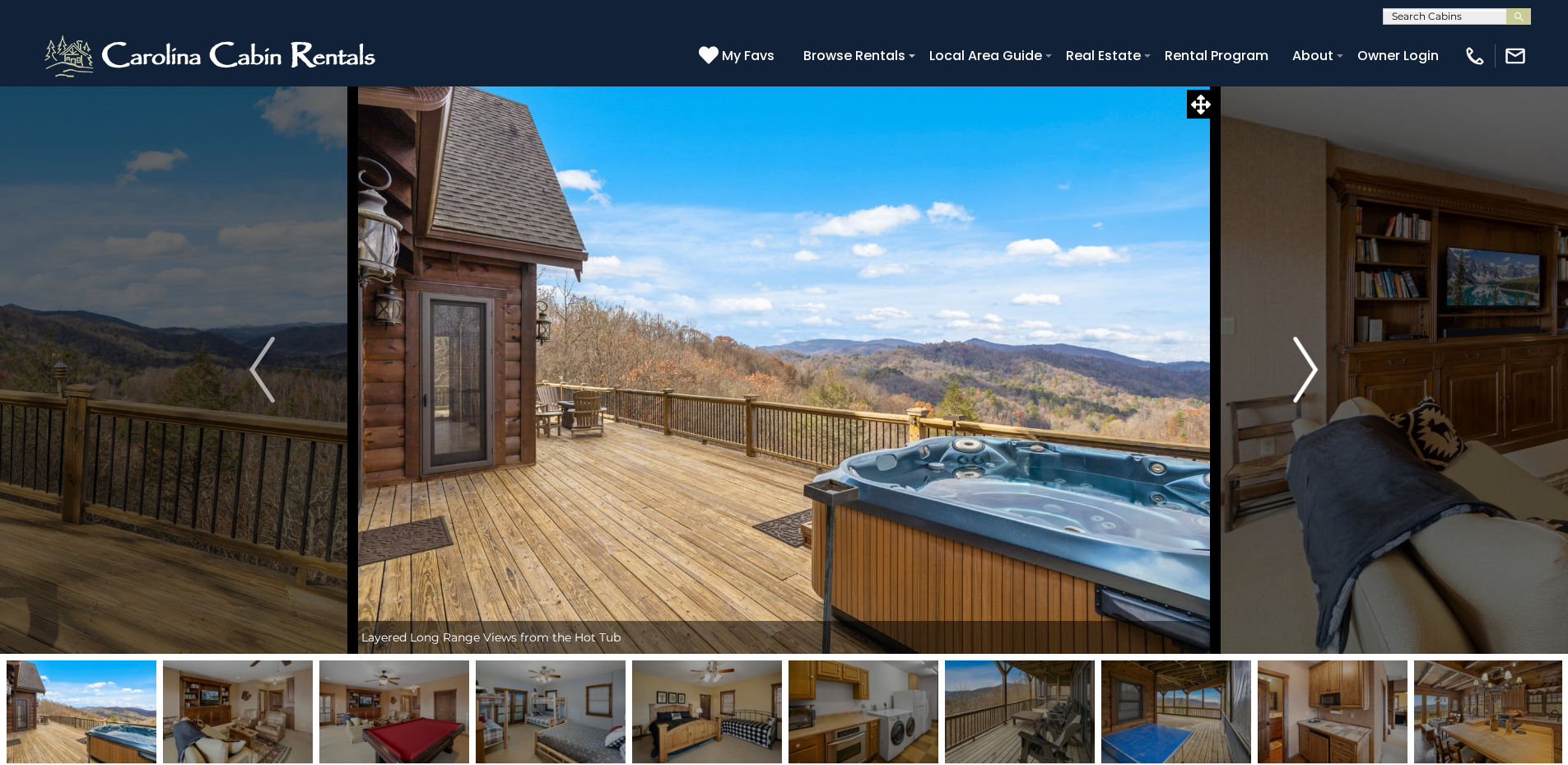
click at [1305, 350] on img "Next" at bounding box center [1305, 369] width 25 height 66
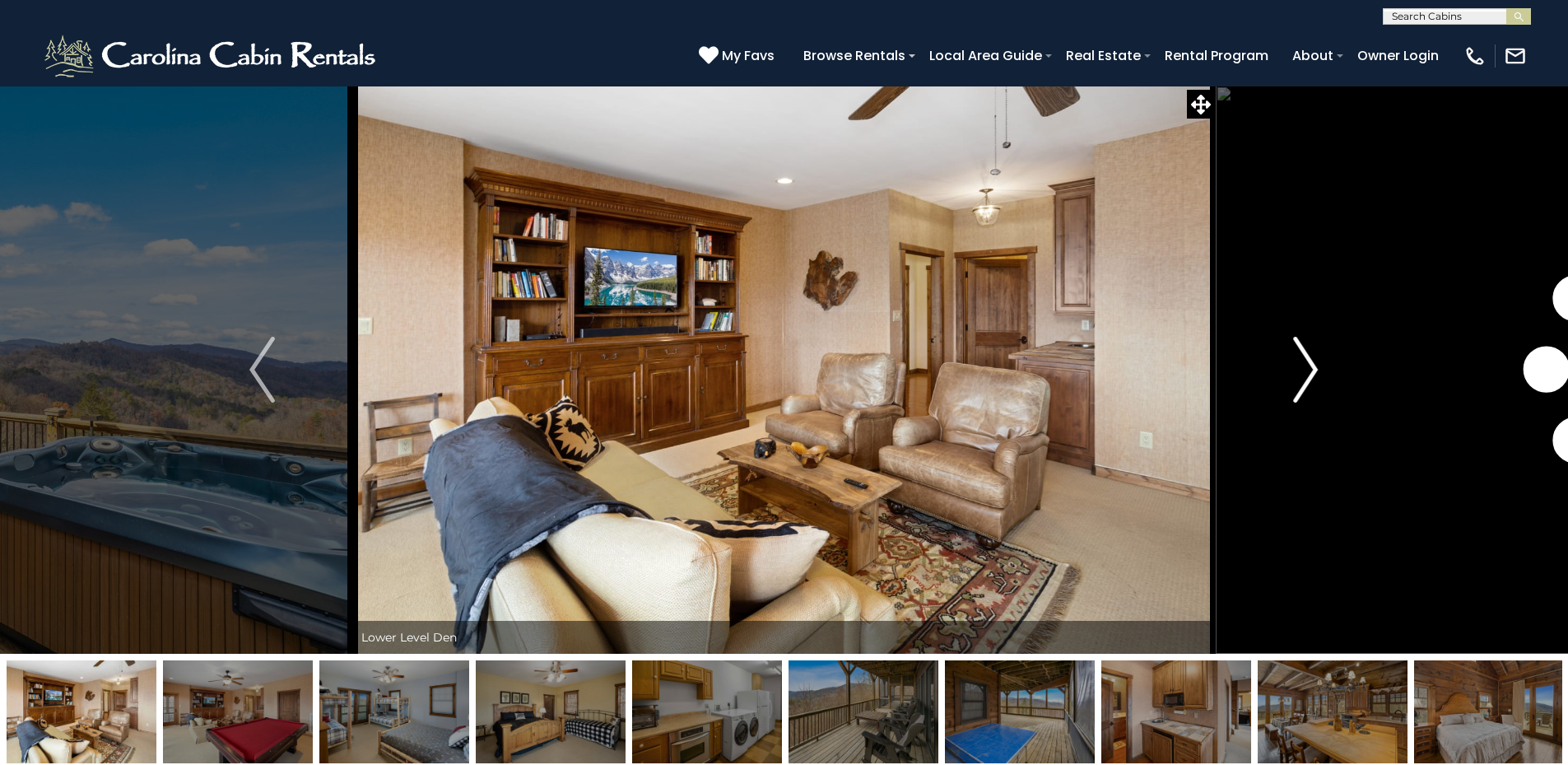
click at [1305, 350] on img "Next" at bounding box center [1305, 369] width 25 height 66
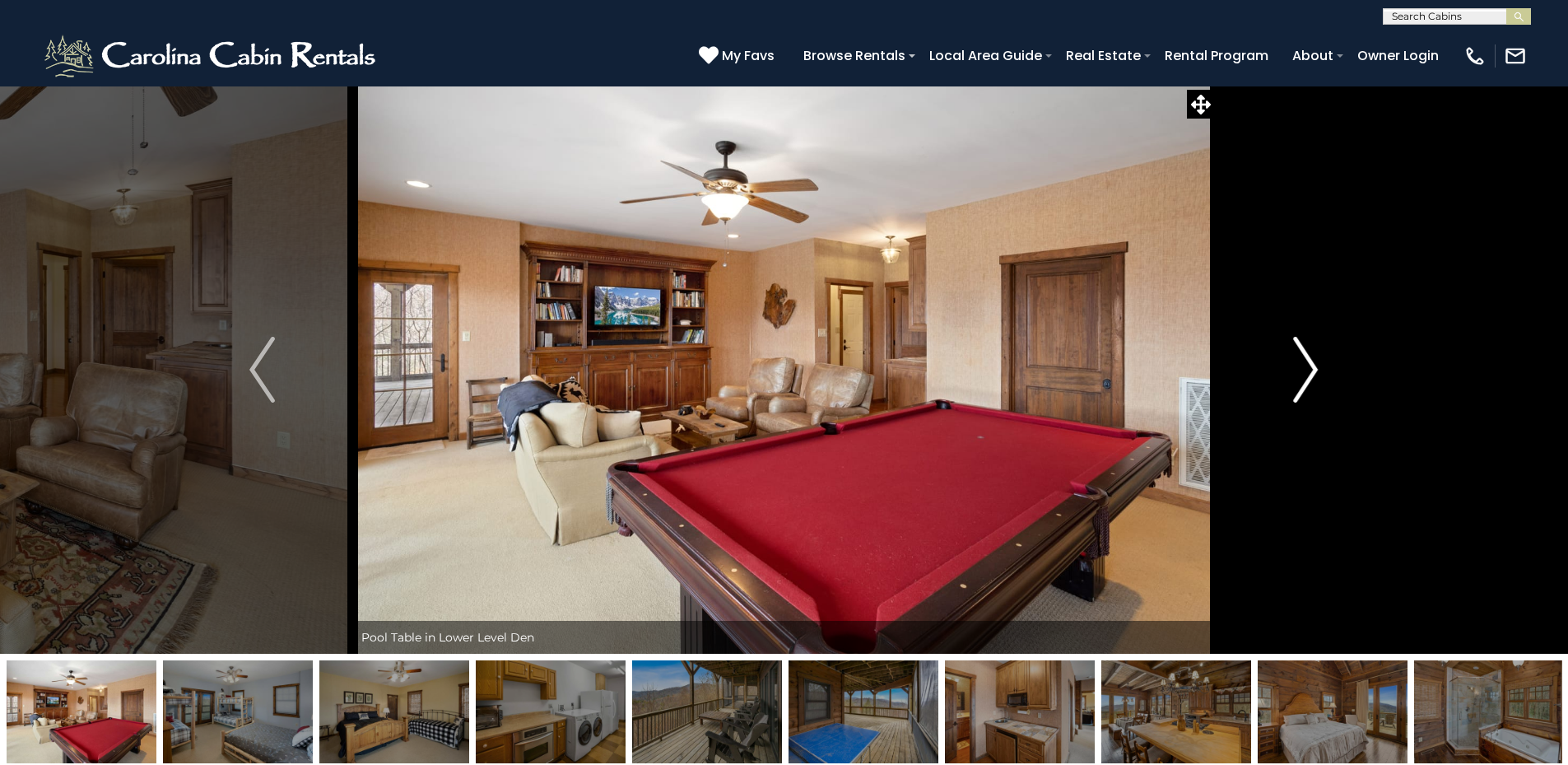
click at [1305, 350] on img "Next" at bounding box center [1305, 369] width 25 height 66
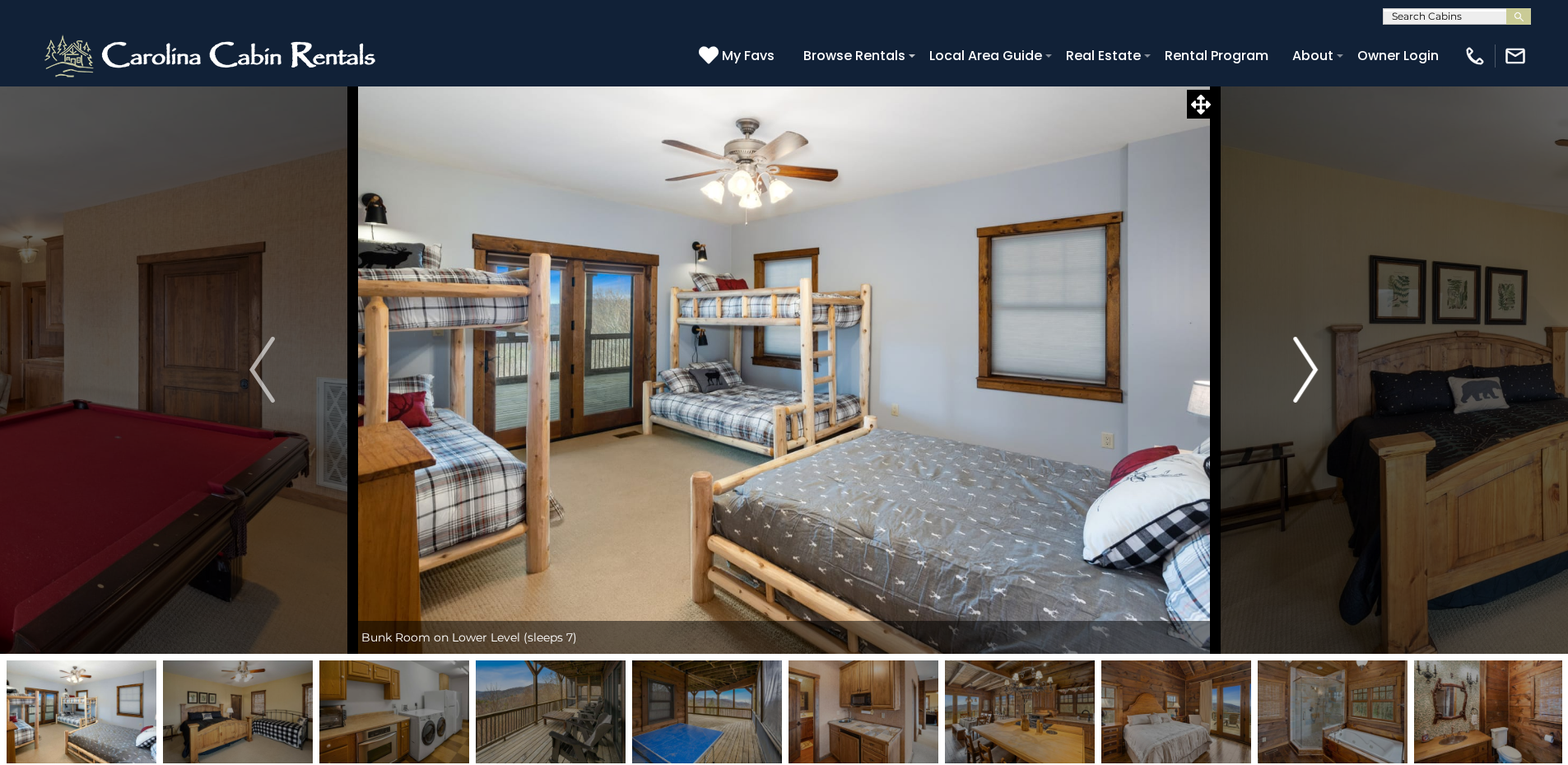
click at [1305, 350] on img "Next" at bounding box center [1305, 369] width 25 height 66
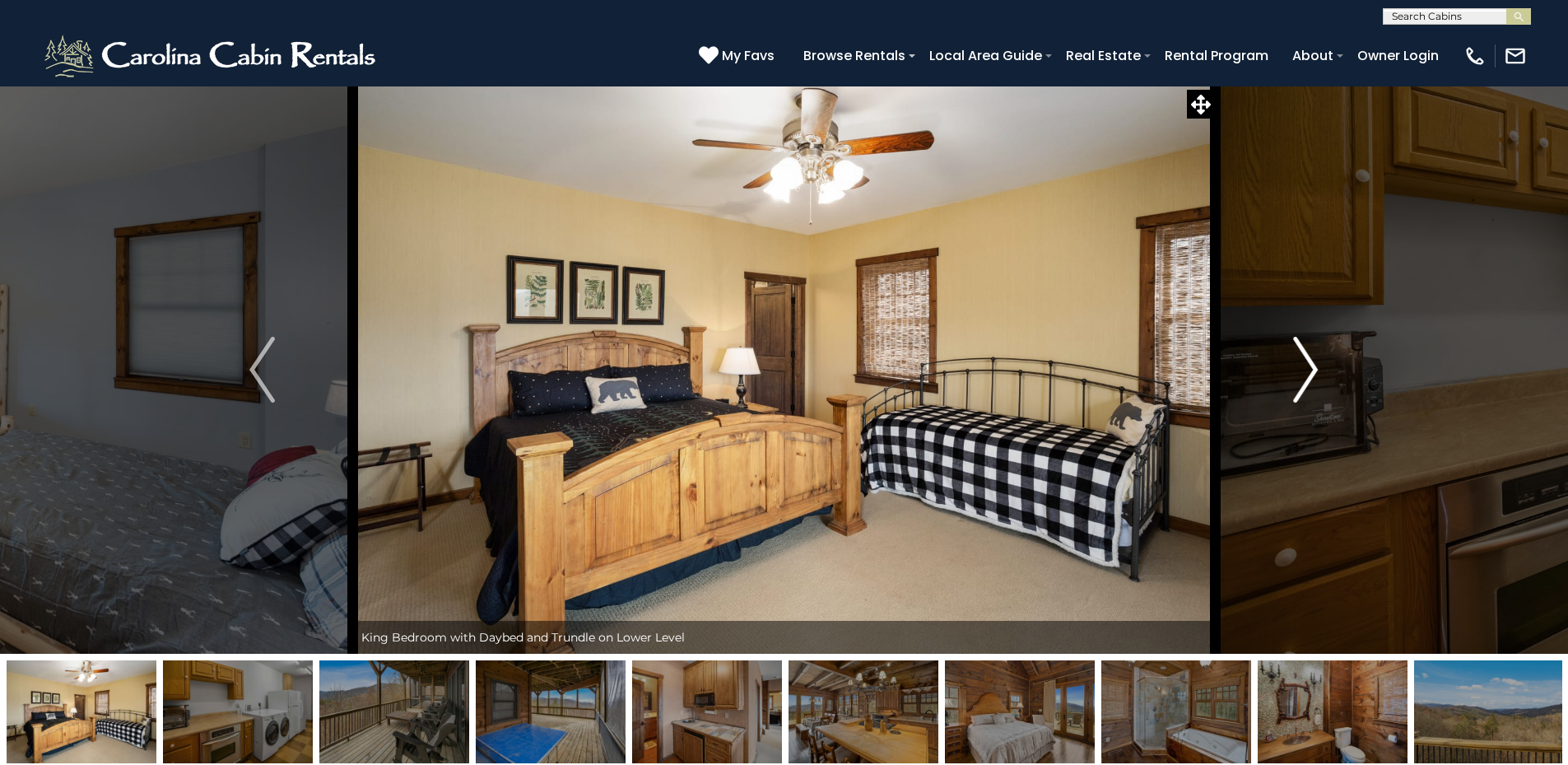
click at [1305, 350] on img "Next" at bounding box center [1305, 369] width 25 height 66
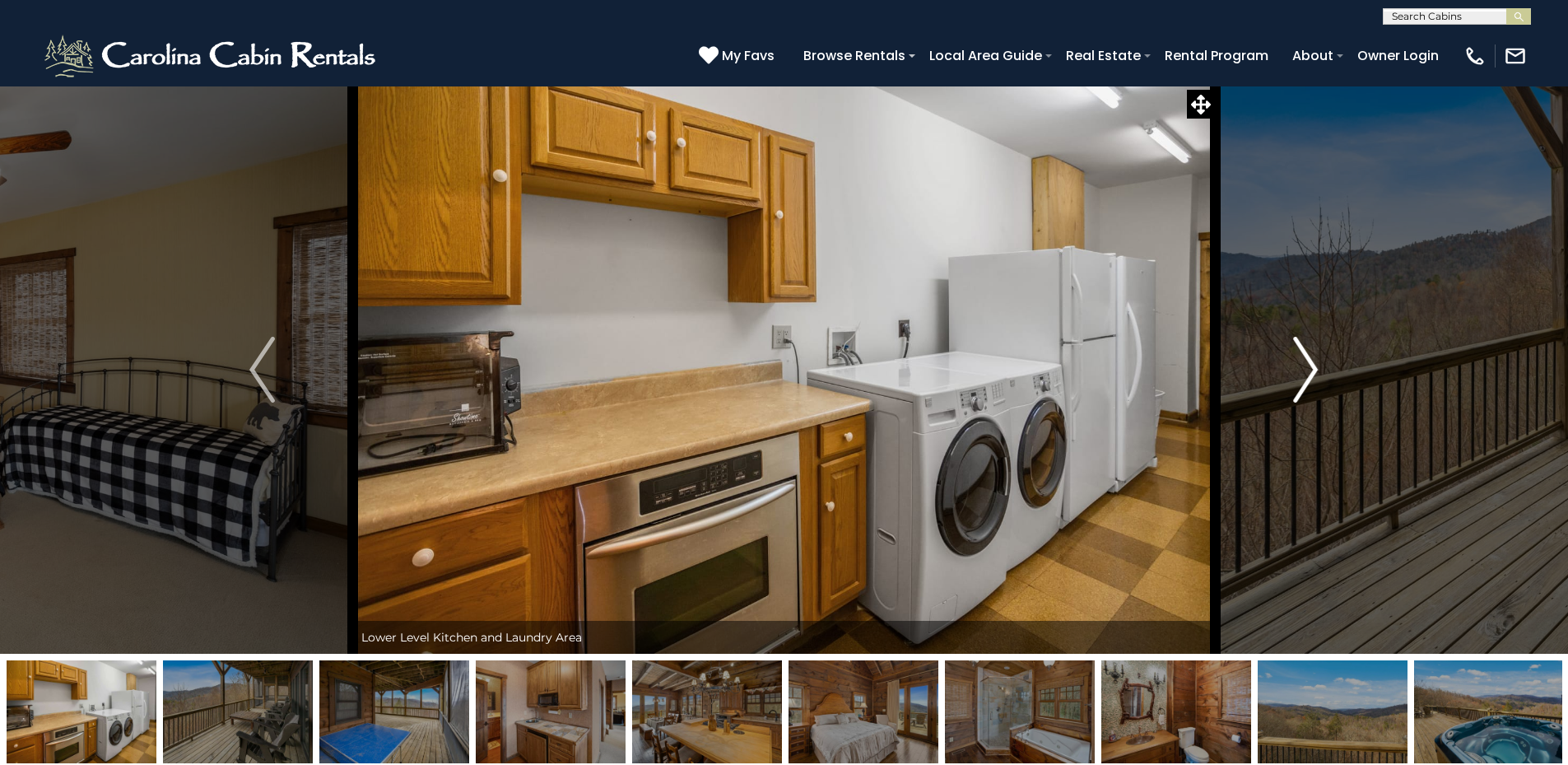
click at [1305, 350] on img "Next" at bounding box center [1305, 369] width 25 height 66
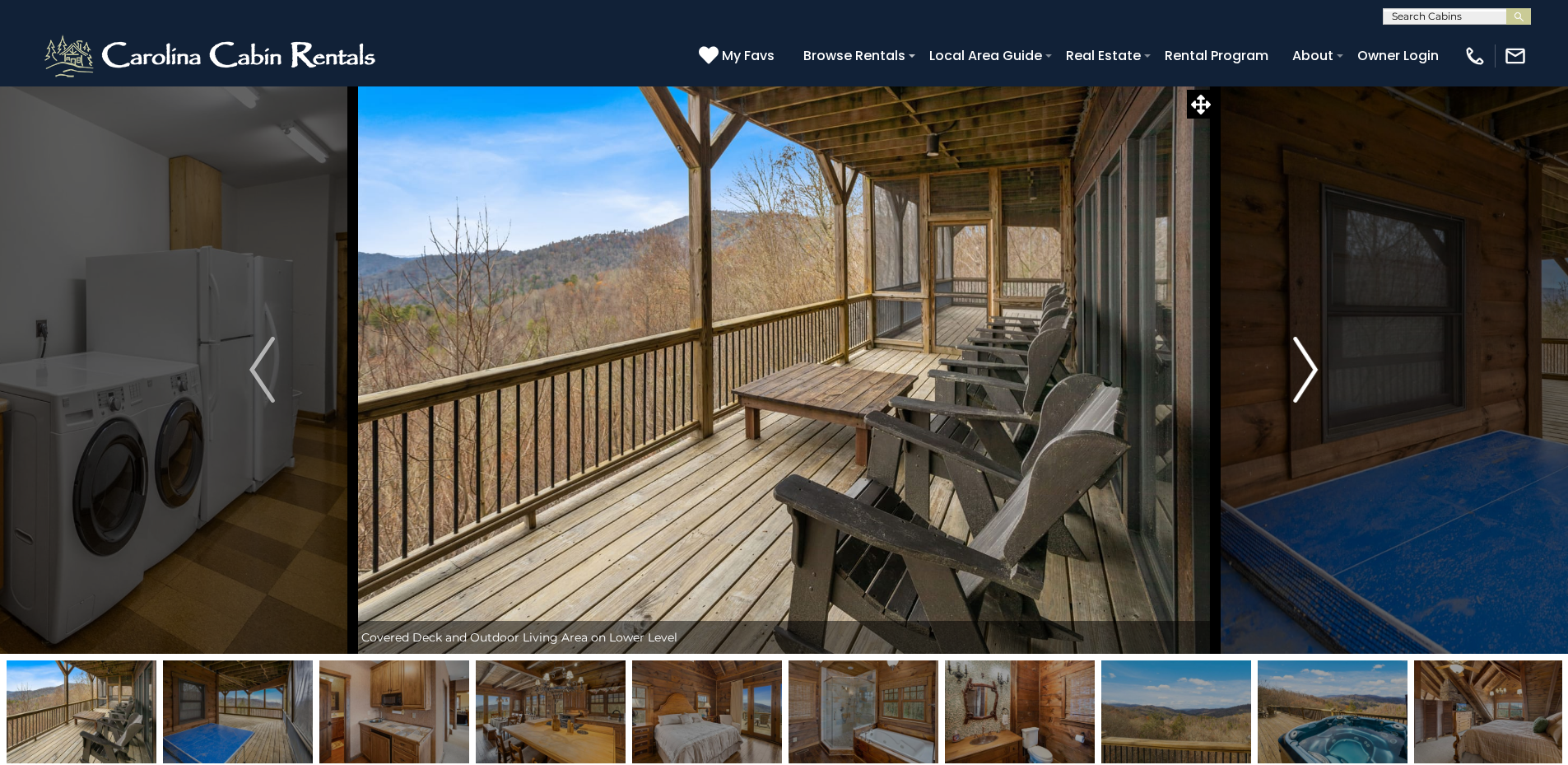
click at [1305, 350] on img "Next" at bounding box center [1305, 369] width 25 height 66
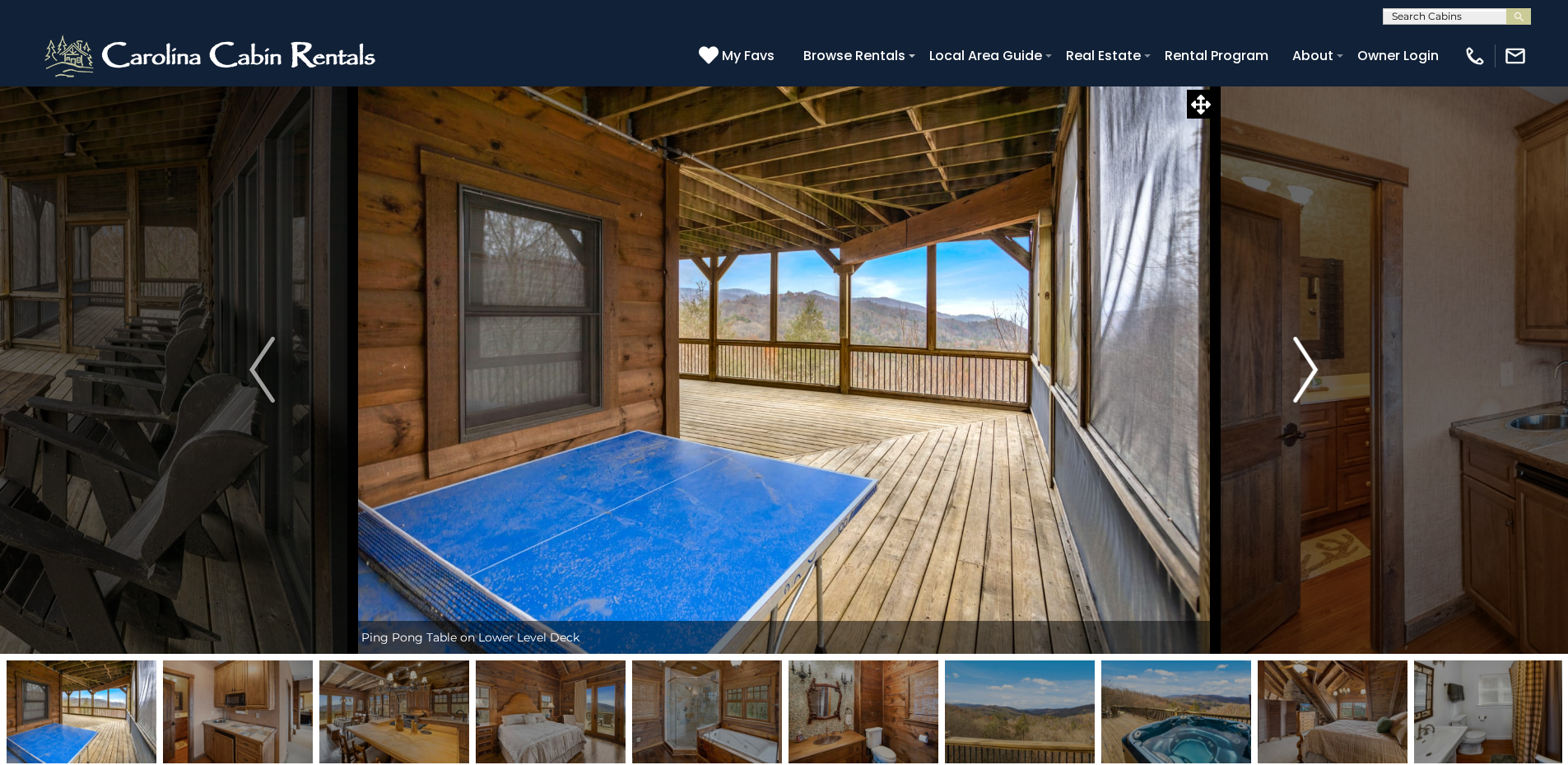
click at [1305, 350] on img "Next" at bounding box center [1305, 369] width 25 height 66
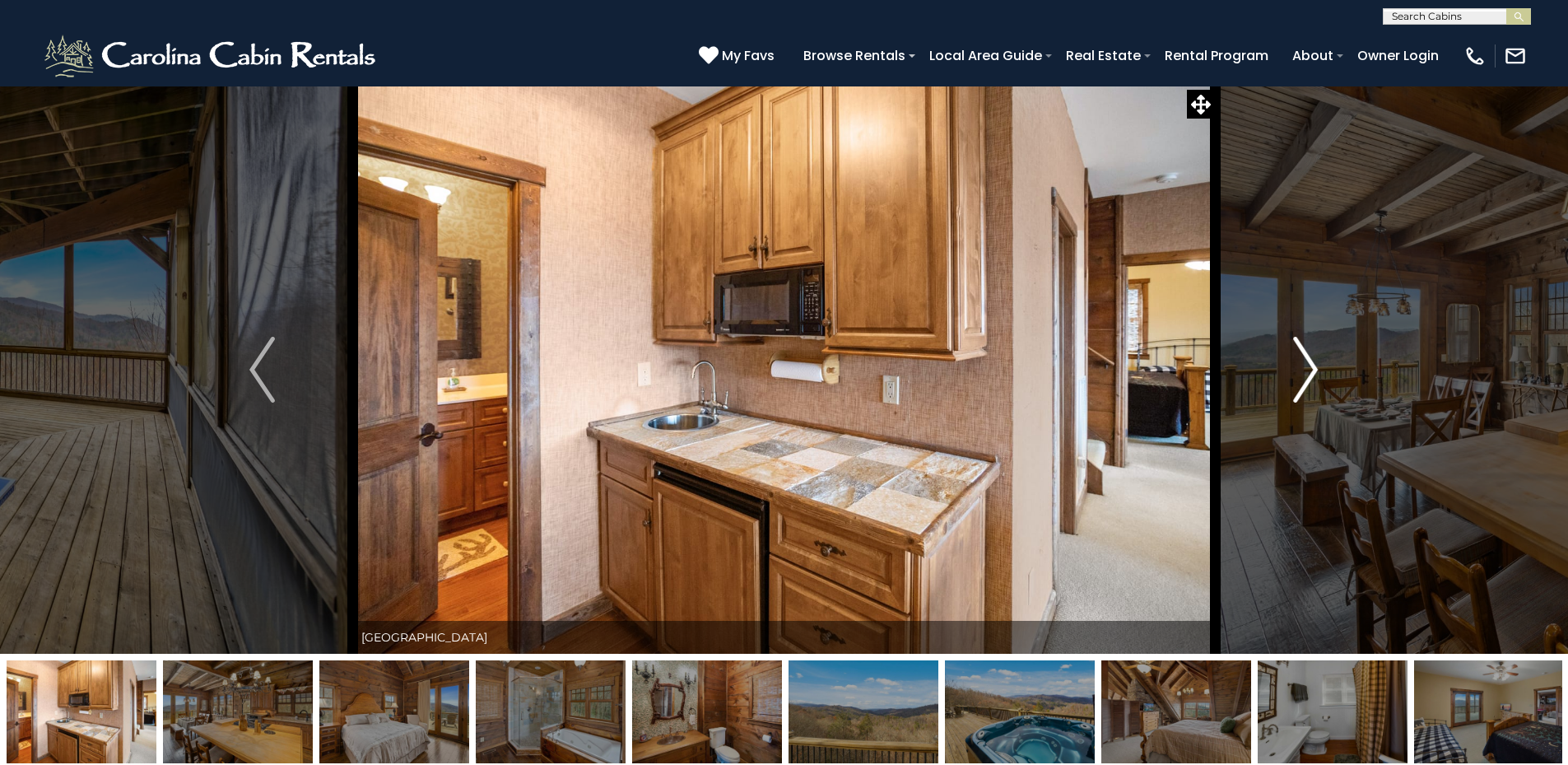
click at [1305, 350] on img "Next" at bounding box center [1305, 369] width 25 height 66
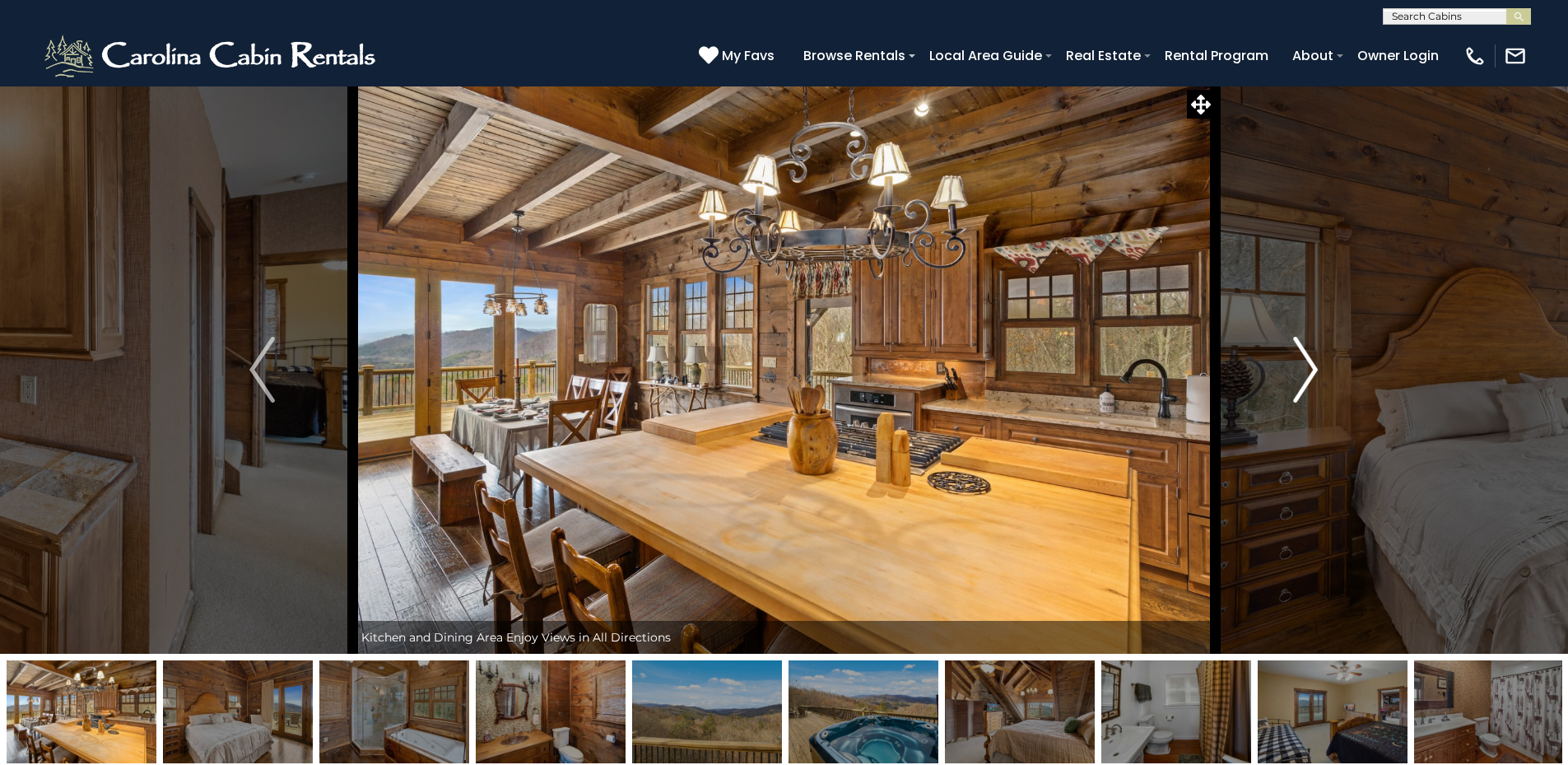
click at [1305, 350] on img "Next" at bounding box center [1305, 369] width 25 height 66
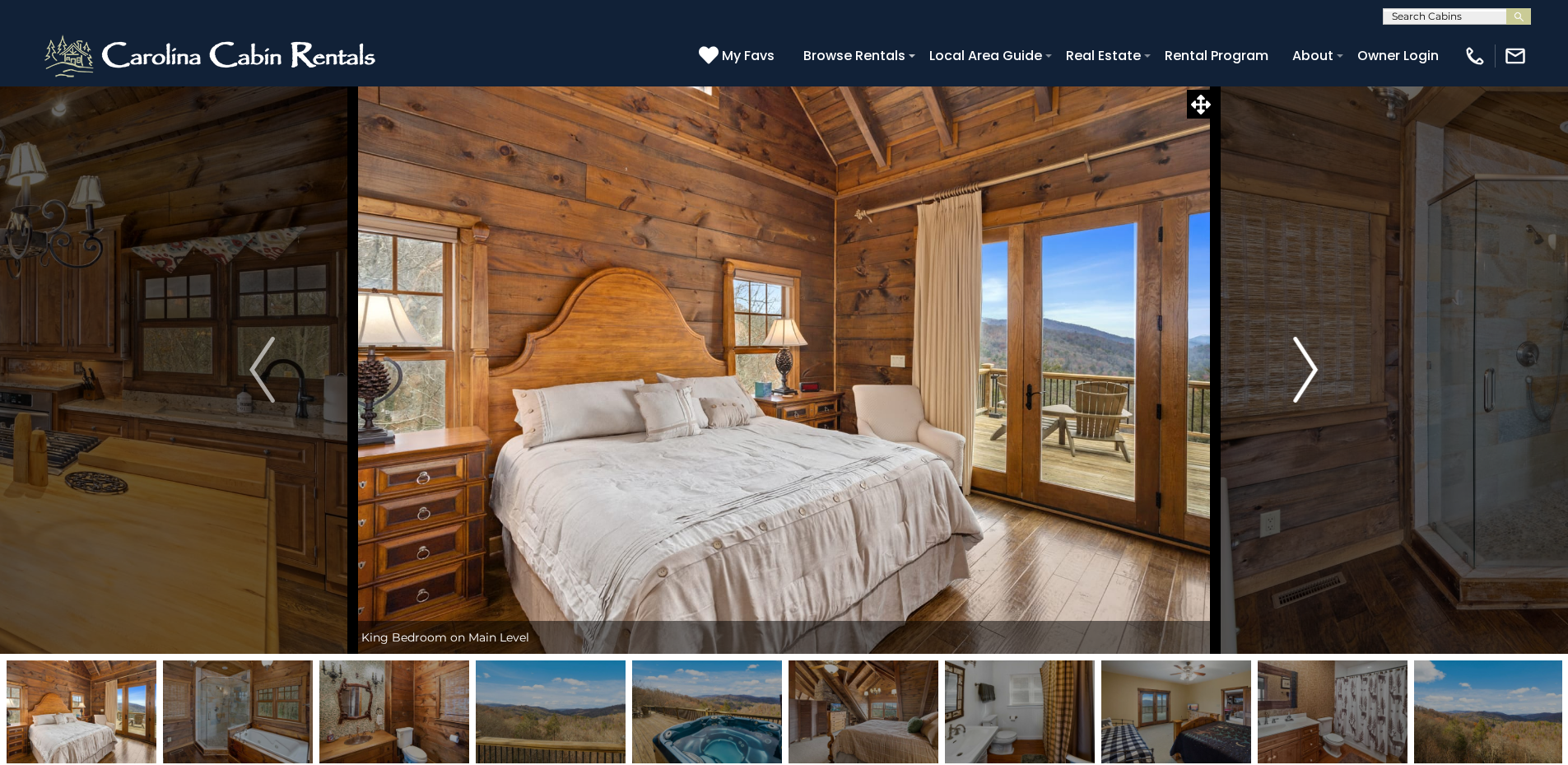
click at [1305, 350] on img "Next" at bounding box center [1305, 369] width 25 height 66
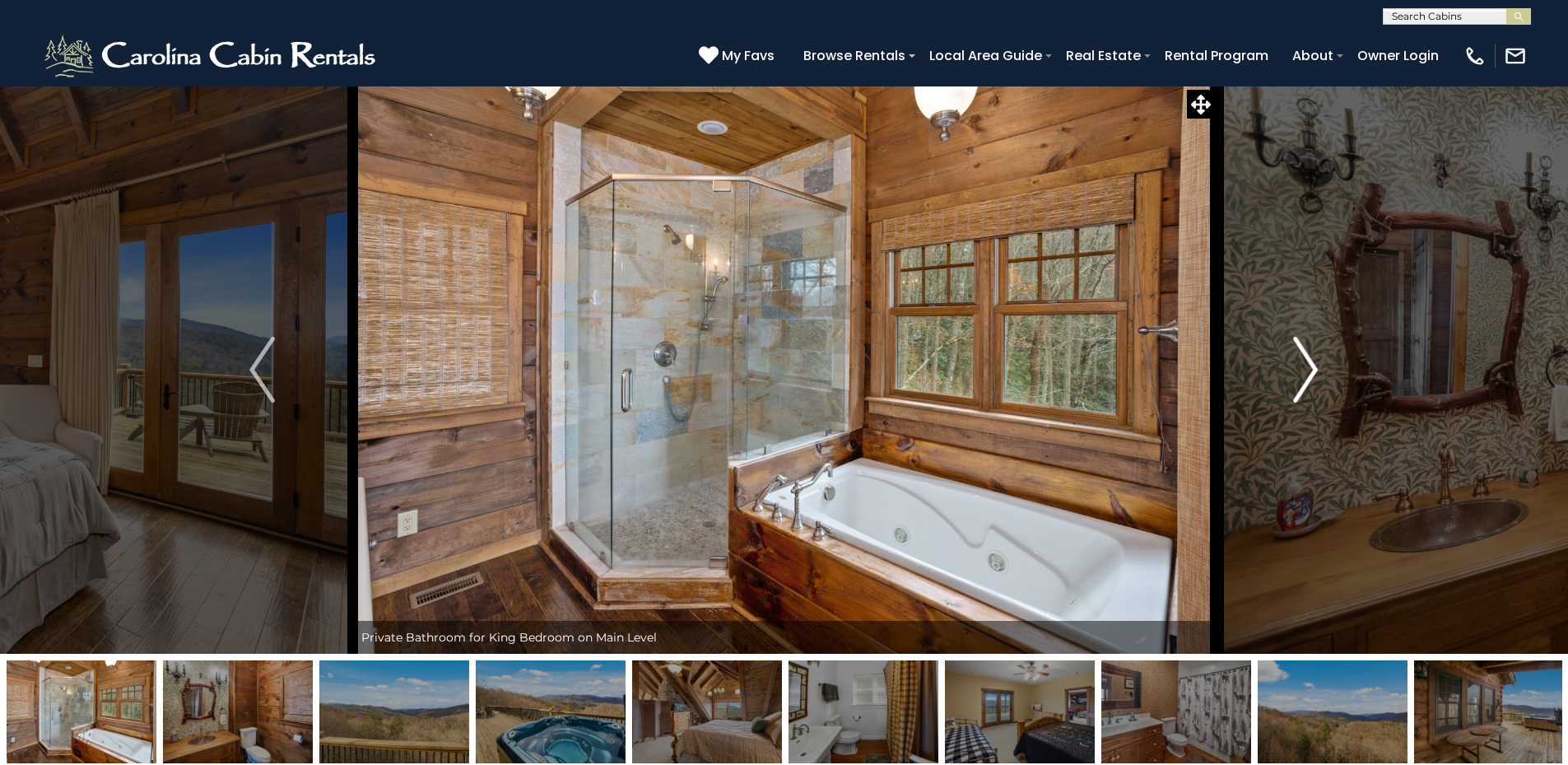
click at [1305, 350] on img "Next" at bounding box center [1305, 369] width 25 height 66
